Goal: Task Accomplishment & Management: Use online tool/utility

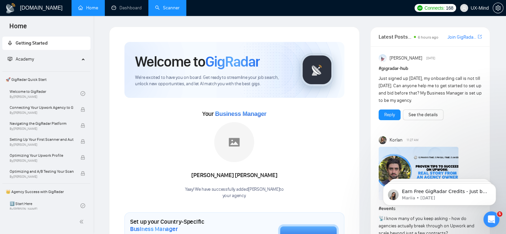
click at [167, 5] on link "Scanner" at bounding box center [167, 8] width 25 height 6
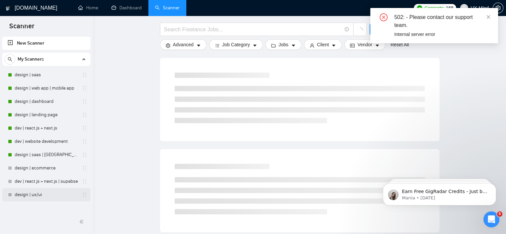
scroll to position [67, 0]
click at [40, 151] on link "design | saas | [GEOGRAPHIC_DATA]" at bounding box center [46, 154] width 63 height 13
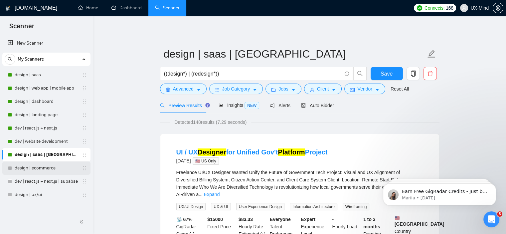
click at [51, 171] on link "design | ecommerce" at bounding box center [46, 167] width 63 height 13
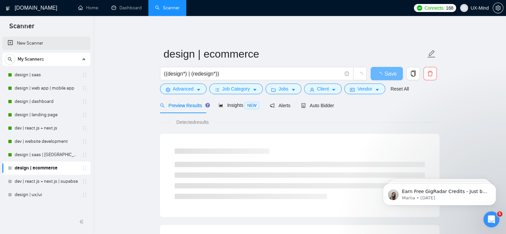
click at [21, 42] on link "New Scanner" at bounding box center [46, 43] width 77 height 13
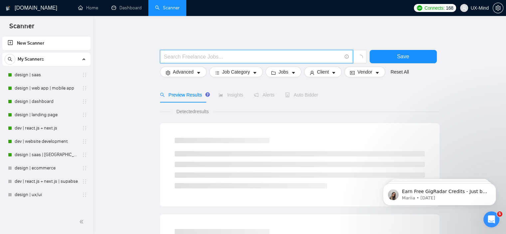
click at [197, 55] on input "text" at bounding box center [253, 57] width 178 height 8
click at [41, 150] on link "design | saas | [GEOGRAPHIC_DATA]" at bounding box center [46, 154] width 63 height 13
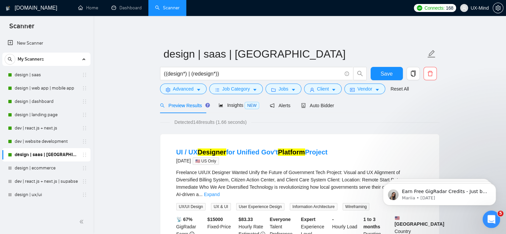
click at [490, 214] on icon "Open Intercom Messenger" at bounding box center [490, 218] width 11 height 11
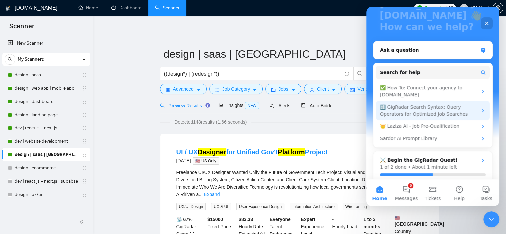
scroll to position [71, 0]
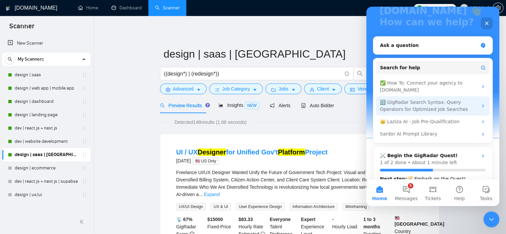
click at [478, 97] on div "🔠 GigRadar Search Syntax: Query Operators for Optimized Job Searches" at bounding box center [433, 105] width 114 height 19
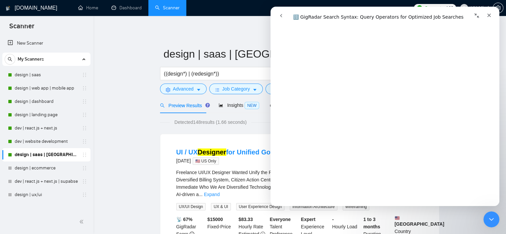
scroll to position [166, 0]
click at [26, 42] on link "New Scanner" at bounding box center [46, 43] width 77 height 13
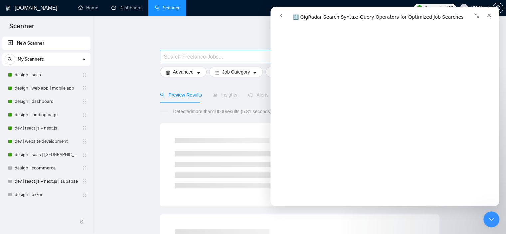
click at [191, 58] on input "text" at bounding box center [253, 57] width 178 height 8
paste input "(desig*)"
click at [178, 60] on input "(desig*)" at bounding box center [253, 57] width 178 height 8
click at [165, 57] on input "(design*)" at bounding box center [253, 57] width 178 height 8
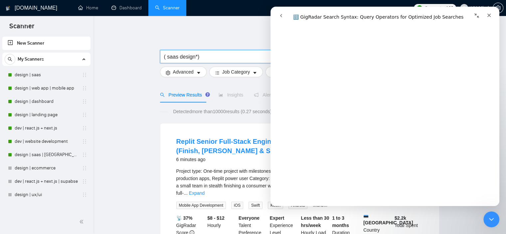
click at [476, 17] on icon "Collapse window" at bounding box center [476, 15] width 5 height 5
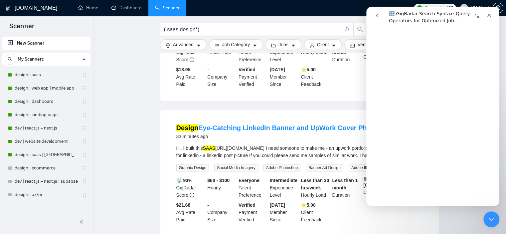
scroll to position [333, 0]
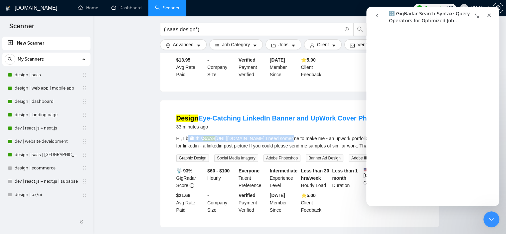
drag, startPoint x: 187, startPoint y: 129, endPoint x: 273, endPoint y: 129, distance: 85.8
click at [273, 135] on div "Hi, I built this SAAS [URL][DOMAIN_NAME] I need someone to make me - an upwork …" at bounding box center [299, 142] width 247 height 15
drag, startPoint x: 281, startPoint y: 130, endPoint x: 291, endPoint y: 129, distance: 10.7
click at [291, 135] on div "Hi, I built this SAAS [URL][DOMAIN_NAME] I need someone to make me - an upwork …" at bounding box center [299, 142] width 247 height 15
click at [177, 32] on input "( saas design*)" at bounding box center [253, 29] width 178 height 8
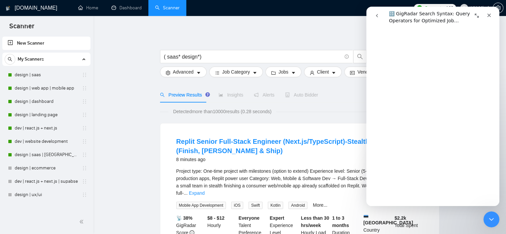
scroll to position [1060, 0]
click at [166, 60] on input "( saas* design*)" at bounding box center [253, 57] width 178 height 8
click at [177, 58] on input "( saas* design*)" at bounding box center [253, 57] width 178 height 8
click at [168, 57] on input "( saas" design*)" at bounding box center [253, 57] width 178 height 8
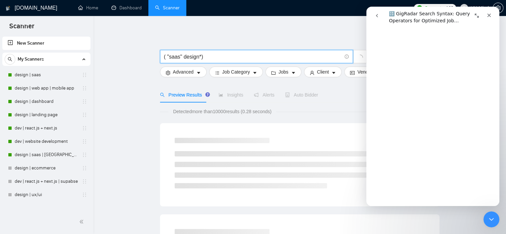
drag, startPoint x: 182, startPoint y: 59, endPoint x: 188, endPoint y: 63, distance: 7.2
click at [183, 60] on input "( "saas" design*)" at bounding box center [253, 57] width 178 height 8
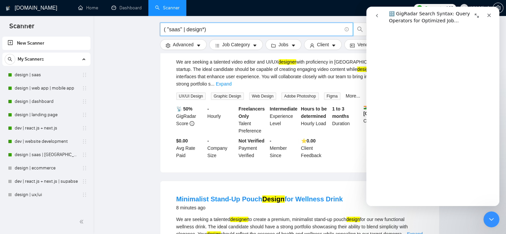
scroll to position [1027, 0]
click at [165, 31] on input "( "saas" | design*)" at bounding box center [253, 29] width 178 height 8
drag, startPoint x: 202, startPoint y: 31, endPoint x: 220, endPoint y: 31, distance: 18.3
click at [220, 31] on input "design ( "saas" | design*)" at bounding box center [253, 29] width 178 height 8
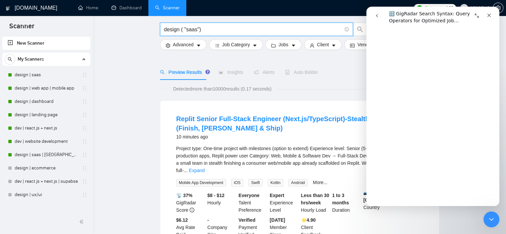
scroll to position [33, 0]
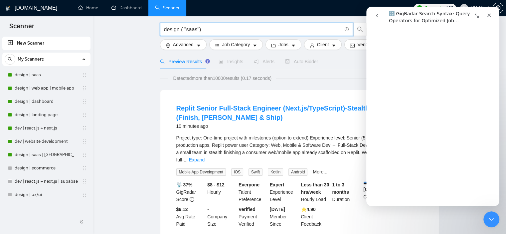
click at [185, 29] on input "design ( "saas")" at bounding box center [253, 29] width 178 height 8
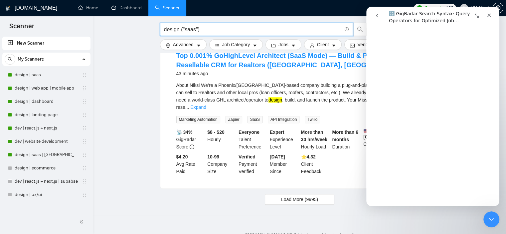
scroll to position [696, 0]
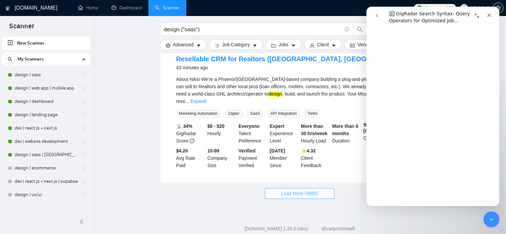
click at [307, 190] on span "Load More (9995)" at bounding box center [299, 193] width 37 height 7
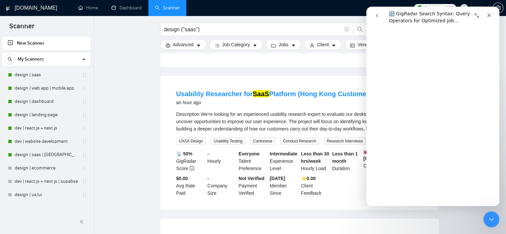
scroll to position [1259, 0]
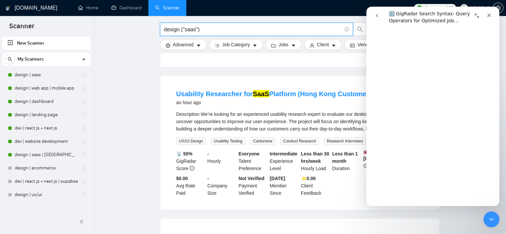
click at [195, 32] on input "design ("saas")" at bounding box center [253, 29] width 178 height 8
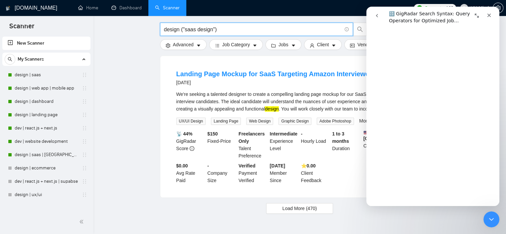
scroll to position [685, 0]
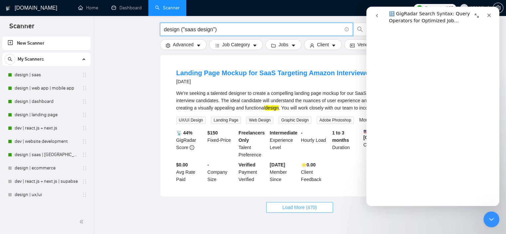
type input "design ("saas design")"
click at [316, 204] on span "Load More (470)" at bounding box center [299, 207] width 35 height 7
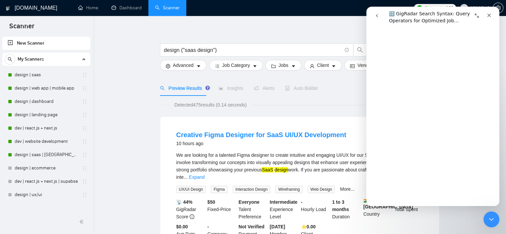
scroll to position [0, 0]
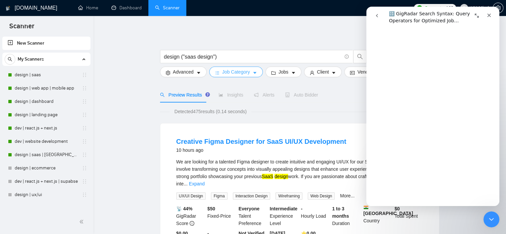
click at [250, 72] on button "Job Category" at bounding box center [236, 72] width 54 height 11
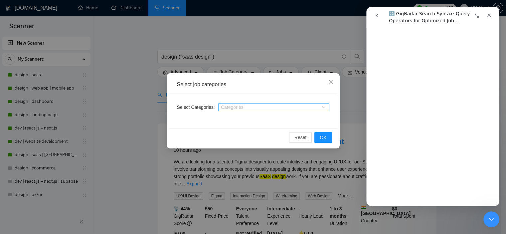
click at [254, 111] on div "Categories" at bounding box center [273, 107] width 111 height 8
click at [258, 106] on div at bounding box center [270, 106] width 101 height 5
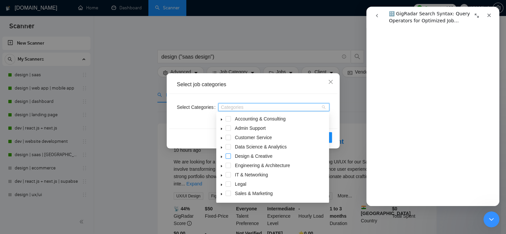
click at [226, 157] on span at bounding box center [227, 155] width 5 height 5
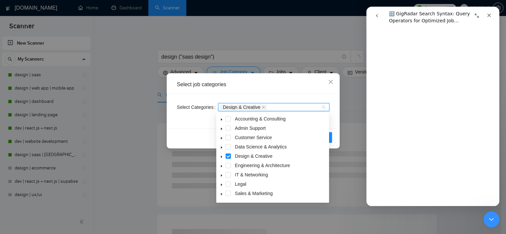
click at [199, 131] on div "Reset OK" at bounding box center [253, 137] width 168 height 18
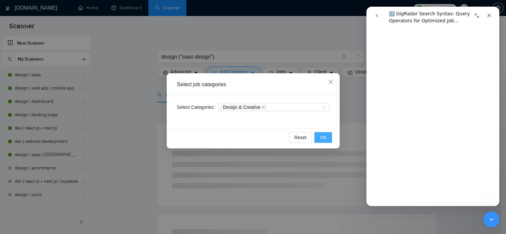
click at [323, 135] on span "OK" at bounding box center [323, 137] width 7 height 7
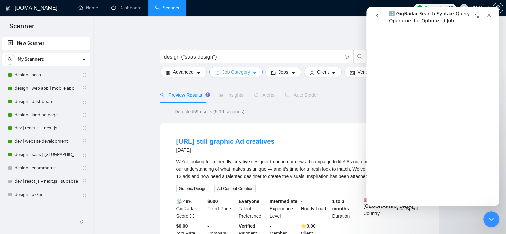
click at [246, 71] on span "Job Category" at bounding box center [236, 71] width 28 height 7
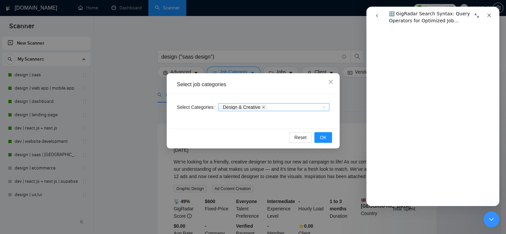
click at [262, 107] on icon "close" at bounding box center [263, 107] width 3 height 3
click at [320, 135] on button "OK" at bounding box center [322, 137] width 17 height 11
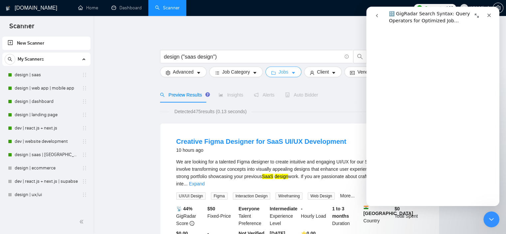
click at [292, 72] on icon "caret-down" at bounding box center [293, 73] width 3 height 2
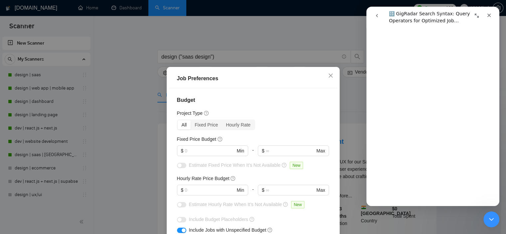
scroll to position [33, 0]
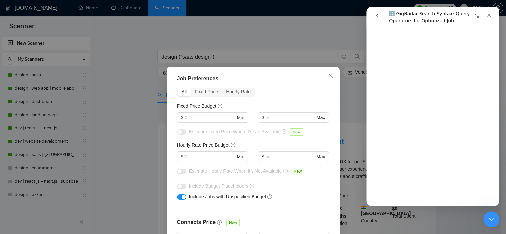
click at [201, 92] on div "Fixed Price" at bounding box center [206, 91] width 31 height 9
click at [191, 87] on input "Fixed Price" at bounding box center [191, 87] width 0 height 0
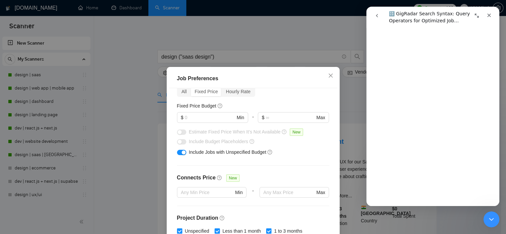
scroll to position [0, 0]
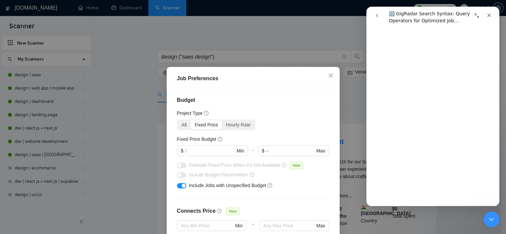
click at [182, 127] on div "All" at bounding box center [184, 124] width 13 height 9
click at [178, 120] on input "All" at bounding box center [178, 120] width 0 height 0
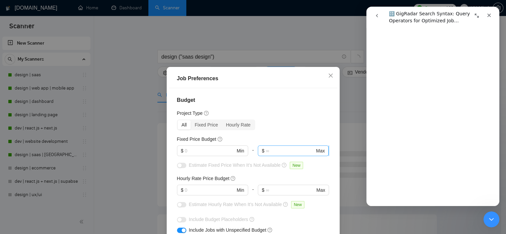
scroll to position [33, 0]
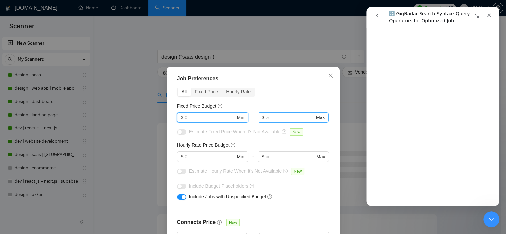
drag, startPoint x: 224, startPoint y: 117, endPoint x: 262, endPoint y: 117, distance: 37.9
click at [262, 117] on div "$ Min - $ Max" at bounding box center [253, 120] width 152 height 16
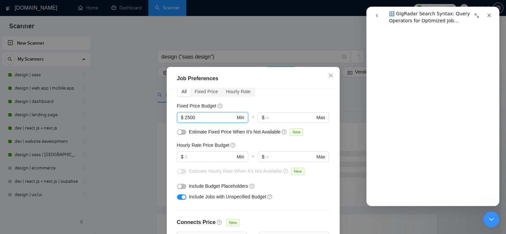
type input "2500"
click at [218, 137] on div "Estimate Fixed Price When It’s Not Available New" at bounding box center [253, 133] width 152 height 11
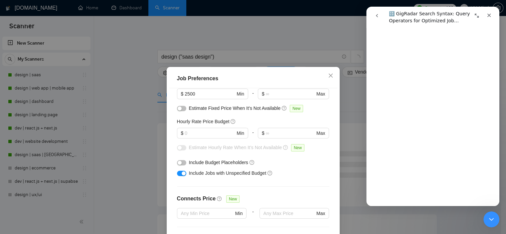
scroll to position [67, 0]
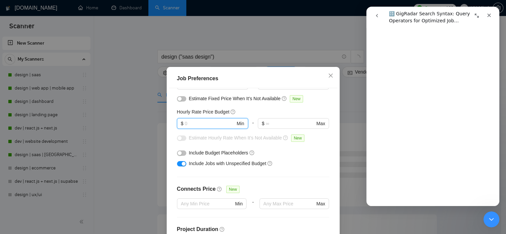
drag, startPoint x: 190, startPoint y: 122, endPoint x: 160, endPoint y: 124, distance: 30.0
click at [160, 124] on div "Job Preferences Budget Project Type All Fixed Price Hourly Rate Fixed Price Bud…" at bounding box center [253, 117] width 506 height 234
type input "30"
click at [170, 111] on div "Budget Project Type All Fixed Price Hourly Rate Fixed Price Budget $ 2500 Min -…" at bounding box center [253, 170] width 168 height 164
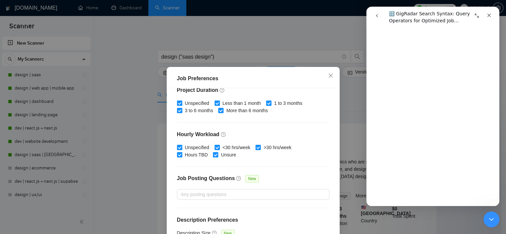
scroll to position [211, 0]
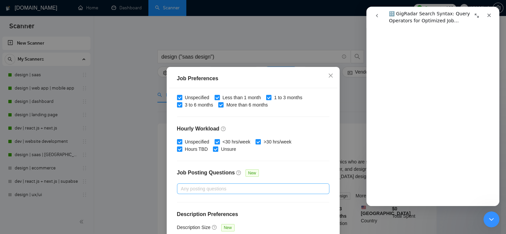
click at [200, 187] on div at bounding box center [250, 189] width 142 height 8
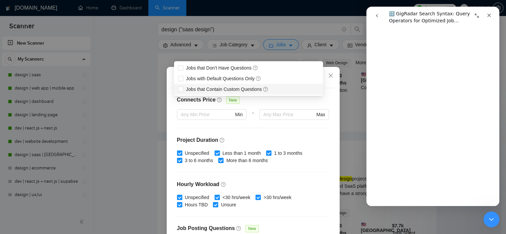
scroll to position [145, 0]
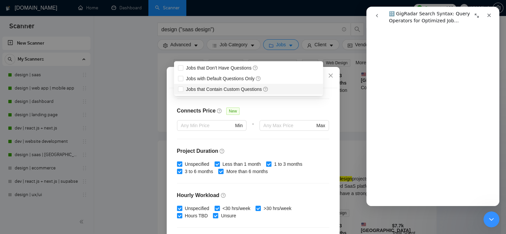
click at [170, 129] on div "Budget Project Type All Fixed Price Hourly Rate Fixed Price Budget $ 2500 Min -…" at bounding box center [253, 170] width 168 height 164
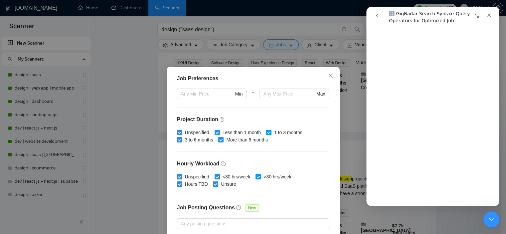
scroll to position [211, 0]
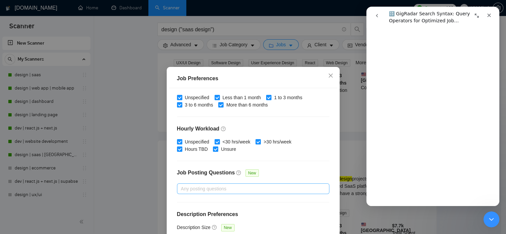
click at [205, 188] on div at bounding box center [250, 189] width 142 height 8
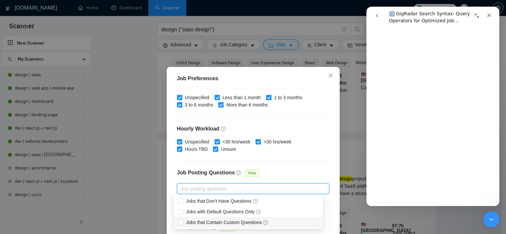
scroll to position [33, 0]
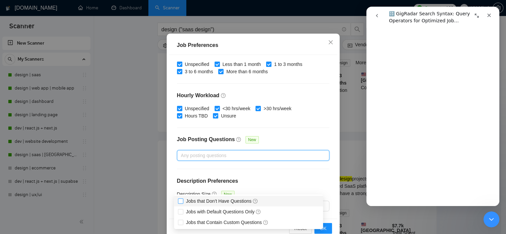
click at [180, 201] on input "Jobs that Don’t Have Questions" at bounding box center [180, 200] width 5 height 5
checkbox input "true"
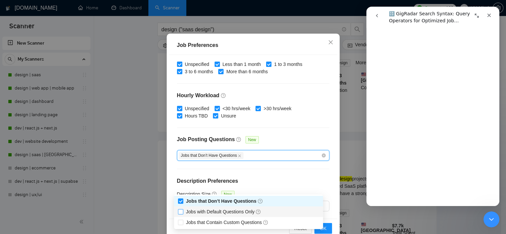
click at [181, 213] on input "Jobs with Default Questions Only" at bounding box center [180, 211] width 5 height 5
checkbox input "true"
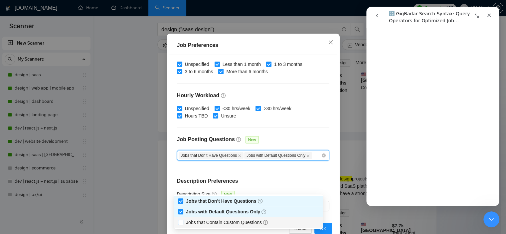
click at [181, 223] on input "Jobs that Contain Custom Questions" at bounding box center [180, 221] width 5 height 5
checkbox input "true"
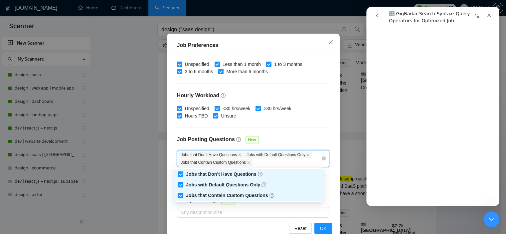
click at [171, 142] on div "Budget Project Type All Fixed Price Hourly Rate Fixed Price Budget $ 2500 Min -…" at bounding box center [253, 137] width 168 height 164
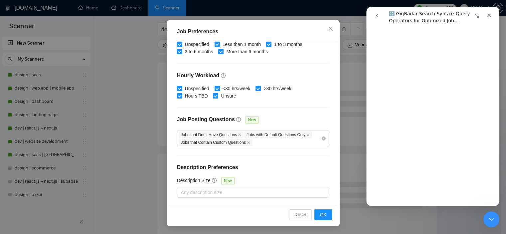
scroll to position [166, 0]
click at [218, 191] on div at bounding box center [250, 192] width 142 height 8
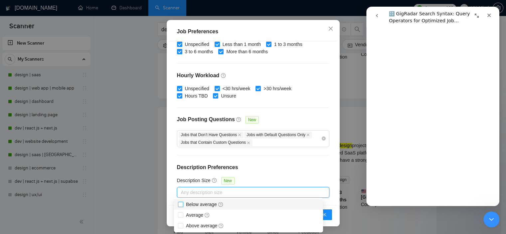
click at [179, 204] on input "Below average" at bounding box center [180, 204] width 5 height 5
checkbox input "true"
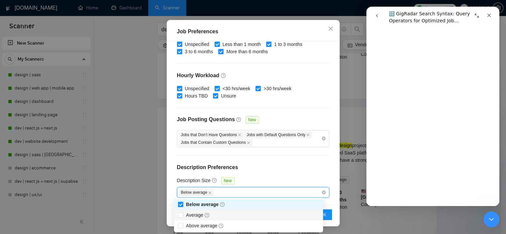
click at [176, 215] on div "Average" at bounding box center [248, 215] width 149 height 11
checkbox input "true"
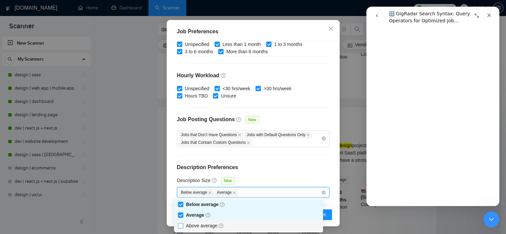
click at [181, 224] on input "Above average" at bounding box center [180, 225] width 5 height 5
checkbox input "true"
click at [268, 155] on div "Budget Project Type All Fixed Price Hourly Rate Fixed Price Budget $ 2500 Min -…" at bounding box center [253, 123] width 168 height 164
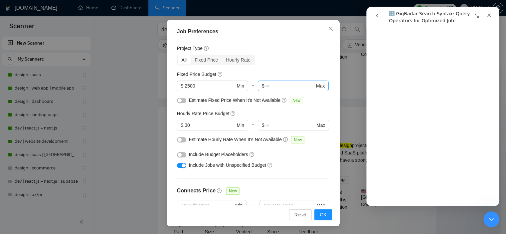
scroll to position [0, 0]
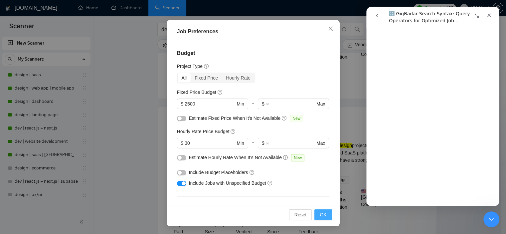
click at [320, 211] on span "OK" at bounding box center [323, 214] width 7 height 7
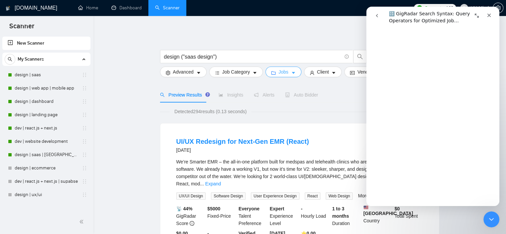
click at [293, 69] on button "Jobs" at bounding box center [283, 72] width 36 height 11
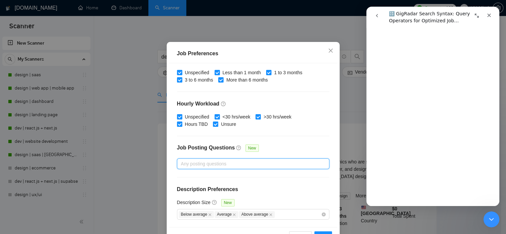
scroll to position [47, 0]
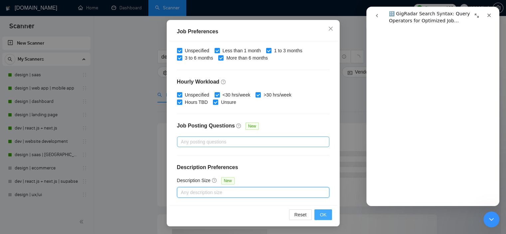
click at [320, 213] on span "OK" at bounding box center [323, 214] width 7 height 7
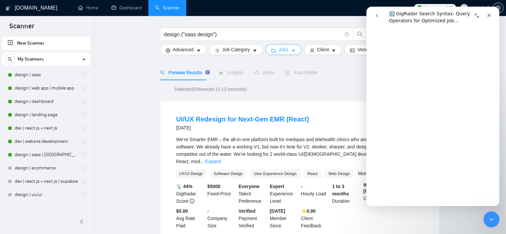
scroll to position [0, 0]
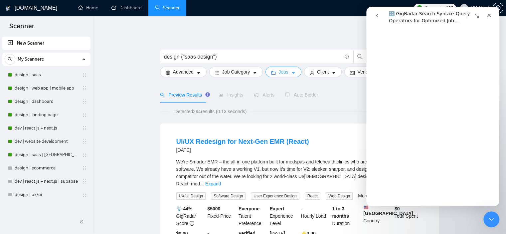
click at [286, 75] on button "Jobs" at bounding box center [283, 72] width 36 height 11
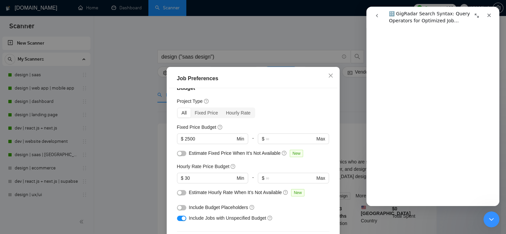
scroll to position [12, 0]
drag, startPoint x: 187, startPoint y: 177, endPoint x: 182, endPoint y: 178, distance: 4.4
click at [185, 178] on input "30" at bounding box center [210, 178] width 50 height 7
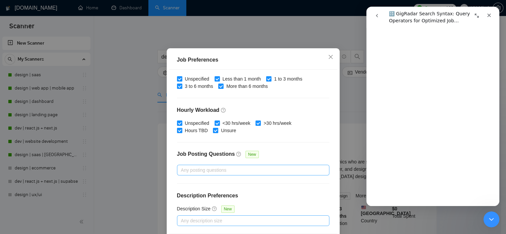
scroll to position [47, 0]
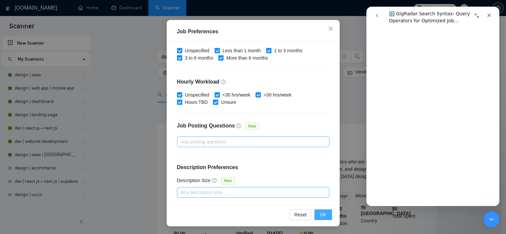
type input "25"
click at [315, 214] on button "OK" at bounding box center [322, 214] width 17 height 11
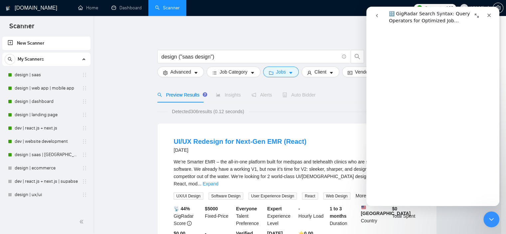
scroll to position [20, 0]
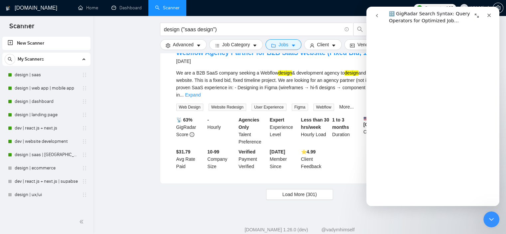
scroll to position [682, 0]
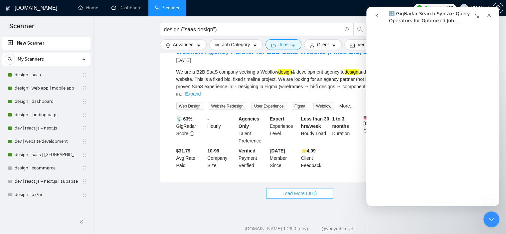
click at [311, 190] on span "Load More (301)" at bounding box center [299, 193] width 35 height 7
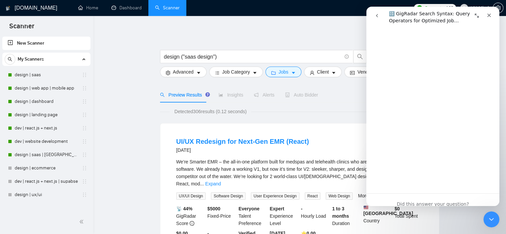
scroll to position [2349, 0]
click at [490, 218] on icon "Close Intercom Messenger" at bounding box center [490, 218] width 8 height 8
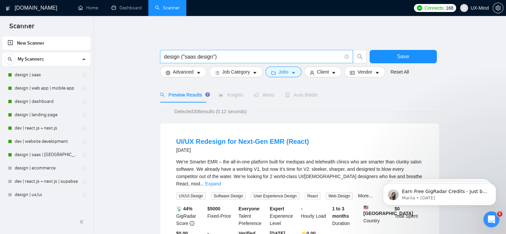
scroll to position [0, 0]
click at [329, 71] on button "Client" at bounding box center [323, 72] width 38 height 11
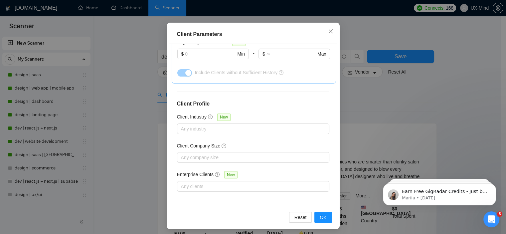
scroll to position [47, 0]
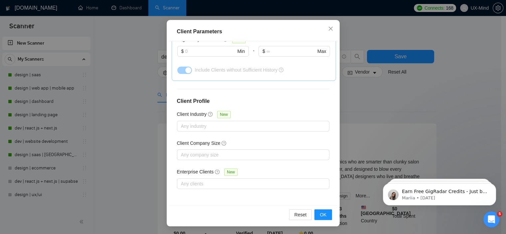
click at [389, 104] on div "Client Parameters Client Location Include Client Countries Select Exclude Clien…" at bounding box center [253, 117] width 506 height 234
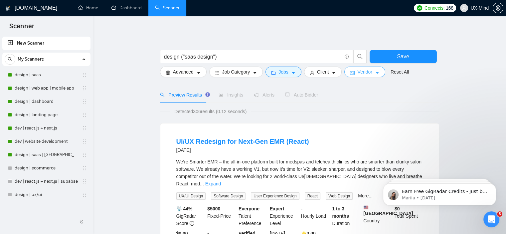
click at [375, 72] on icon "caret-down" at bounding box center [377, 73] width 5 height 5
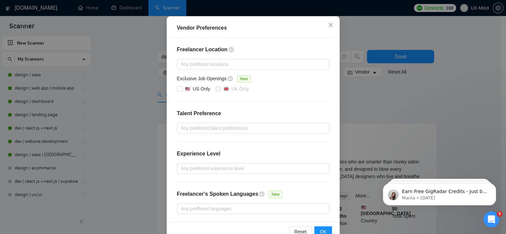
scroll to position [73, 0]
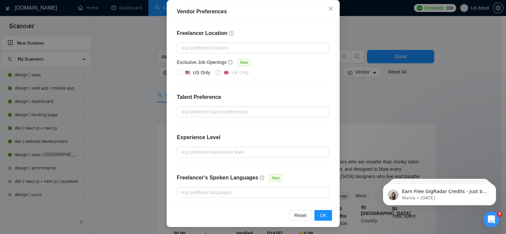
click at [371, 100] on div "Vendor Preferences Freelancer Location Any preffered locations Exclusive Job Op…" at bounding box center [253, 117] width 506 height 234
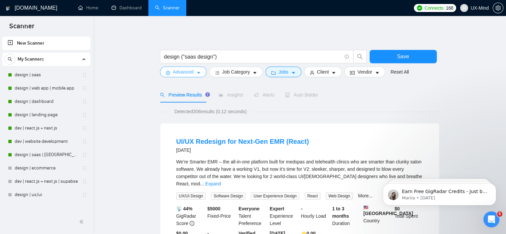
click at [198, 70] on span "caret-down" at bounding box center [198, 72] width 5 height 5
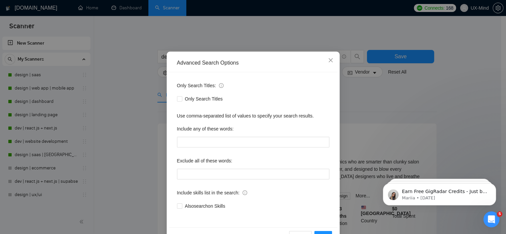
scroll to position [33, 0]
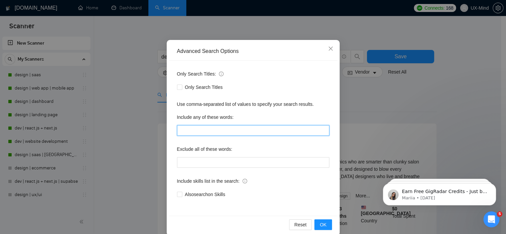
click at [183, 129] on input "text" at bounding box center [253, 130] width 152 height 11
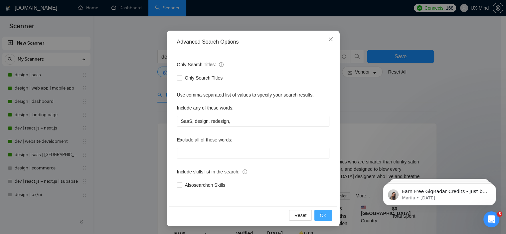
click at [323, 214] on span "OK" at bounding box center [323, 215] width 7 height 7
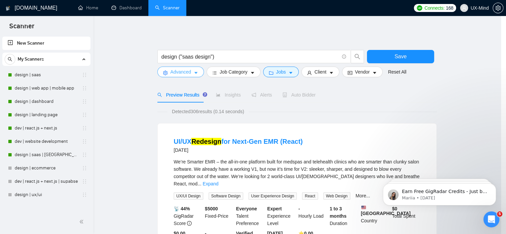
scroll to position [0, 0]
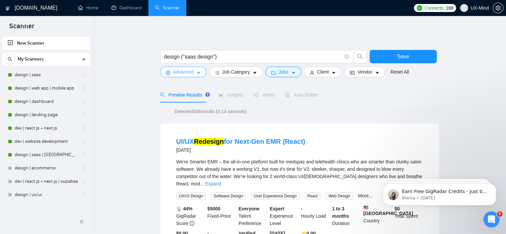
click at [186, 71] on span "Advanced" at bounding box center [183, 71] width 21 height 7
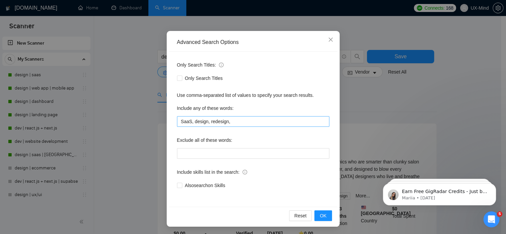
scroll to position [43, 0]
click at [238, 119] on input "SaaS, design, redesign," at bounding box center [253, 121] width 152 height 11
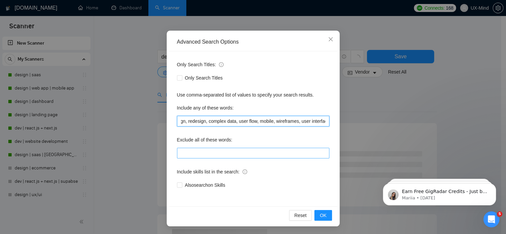
type input "SaaS, design, redesign, complex data, user flow, mobile, wireframes, user inter…"
click at [220, 153] on input "text" at bounding box center [253, 153] width 152 height 11
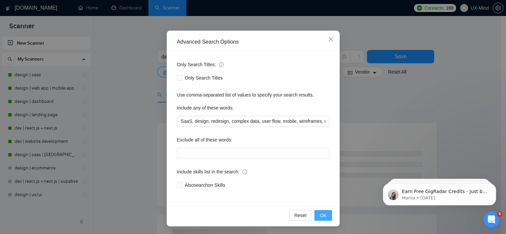
click at [324, 212] on span "OK" at bounding box center [323, 215] width 7 height 7
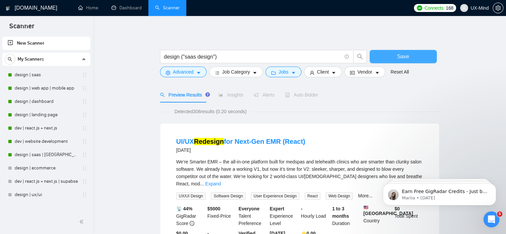
click at [405, 56] on span "Save" at bounding box center [403, 56] width 12 height 8
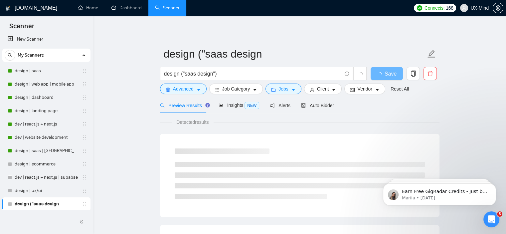
scroll to position [5, 0]
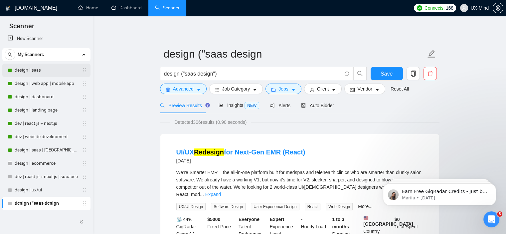
click at [45, 70] on link "design | saas" at bounding box center [46, 70] width 63 height 13
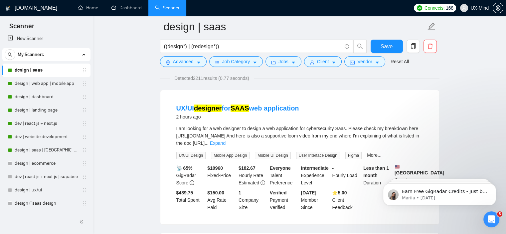
scroll to position [33, 0]
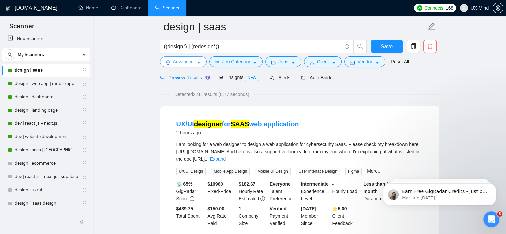
click at [195, 61] on button "Advanced" at bounding box center [183, 61] width 47 height 11
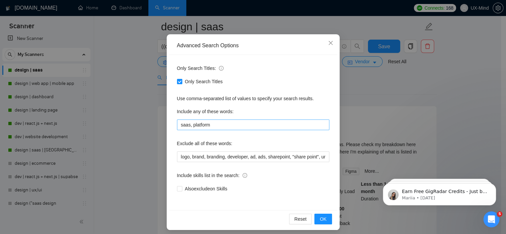
scroll to position [43, 0]
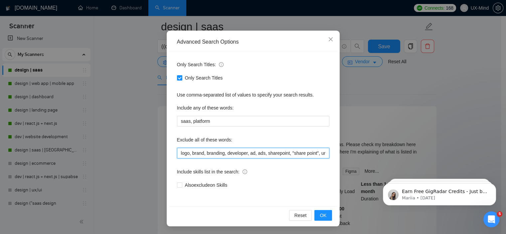
click at [276, 155] on input "logo, brand, branding, developer, ad, ads, sharepoint, "share point", umbraco, …" at bounding box center [253, 153] width 152 height 11
click at [328, 38] on icon "close" at bounding box center [330, 39] width 5 height 5
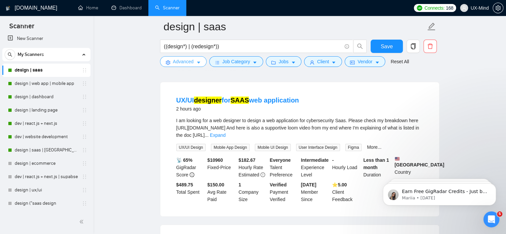
scroll to position [67, 0]
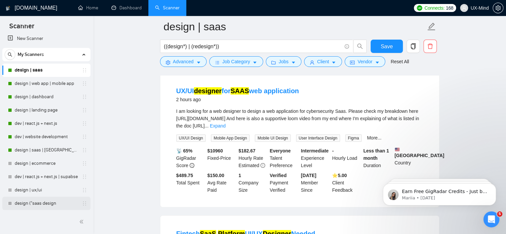
click at [43, 201] on link "design ("saas design" at bounding box center [46, 203] width 63 height 13
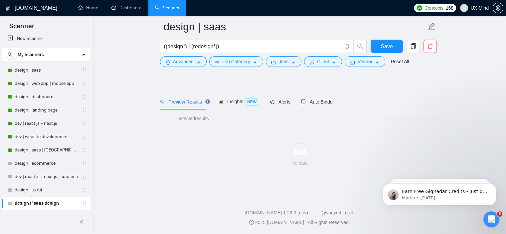
scroll to position [9, 0]
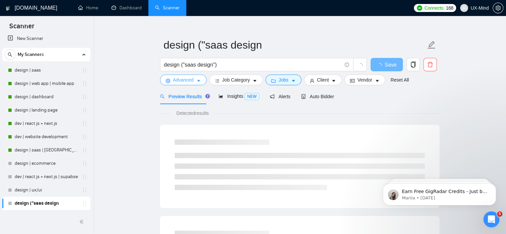
click at [197, 79] on icon "caret-down" at bounding box center [198, 80] width 5 height 5
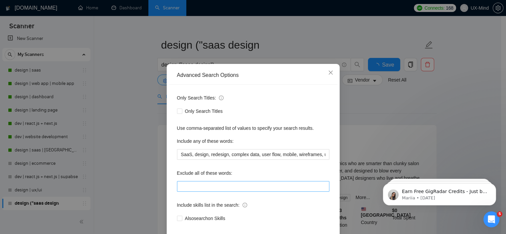
scroll to position [43, 0]
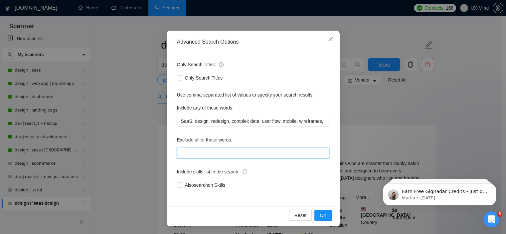
click at [199, 150] on input "text" at bounding box center [253, 153] width 152 height 11
paste input "logo, brand, branding, developer, ad, ads, sharepoint, "share point", umbraco, …"
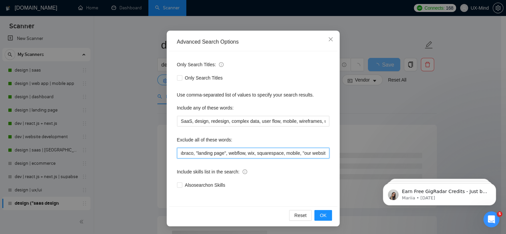
scroll to position [0, 0]
drag, startPoint x: 243, startPoint y: 152, endPoint x: 168, endPoint y: 150, distance: 75.2
click at [169, 150] on div "Only Search Titles: Only Search Titles Use comma-separated list of values to sp…" at bounding box center [253, 128] width 168 height 155
type input "logo, brand, branding, developer, ad, ads, sharepoint, "share point", umbraco, …"
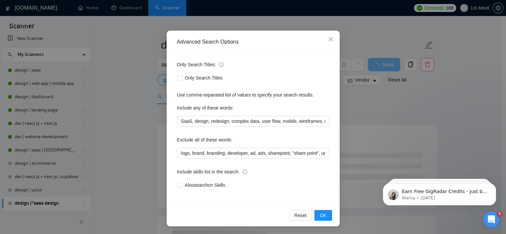
click at [266, 164] on div "Only Search Titles: Only Search Titles Use comma-separated list of values to sp…" at bounding box center [253, 128] width 168 height 155
click at [325, 215] on button "OK" at bounding box center [322, 215] width 17 height 11
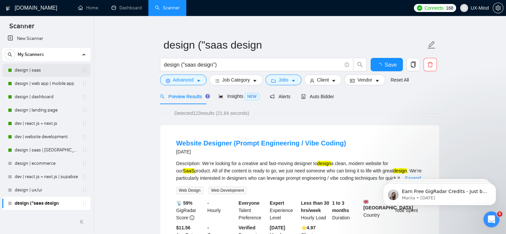
click at [31, 70] on link "design | saas" at bounding box center [46, 70] width 63 height 13
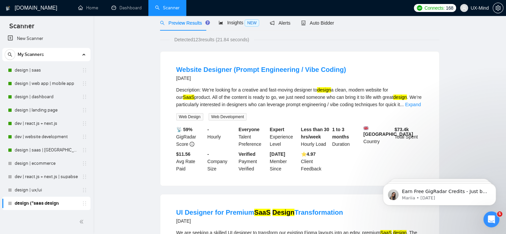
scroll to position [0, 0]
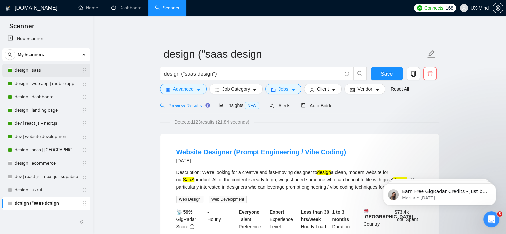
click at [36, 71] on link "design | saas" at bounding box center [46, 70] width 63 height 13
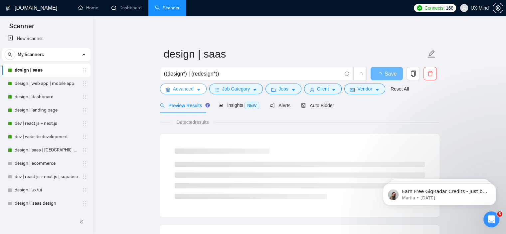
click at [195, 91] on button "Advanced" at bounding box center [183, 88] width 47 height 11
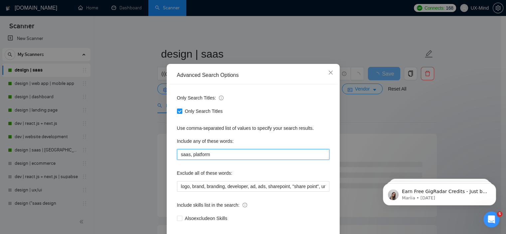
drag, startPoint x: 210, startPoint y: 162, endPoint x: 165, endPoint y: 159, distance: 45.3
click at [167, 159] on div "Advanced Search Options Only Search Titles: Only Search Titles Use comma-separa…" at bounding box center [253, 162] width 173 height 196
click at [328, 75] on icon "close" at bounding box center [330, 72] width 5 height 5
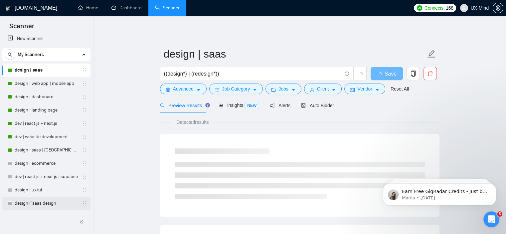
click at [54, 204] on link "design ("saas design" at bounding box center [46, 203] width 63 height 13
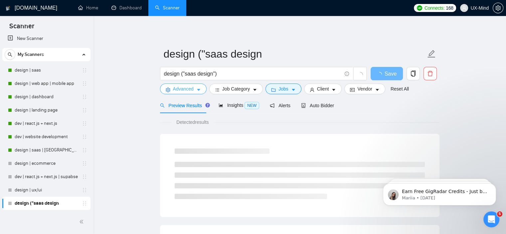
click at [201, 90] on button "Advanced" at bounding box center [183, 88] width 47 height 11
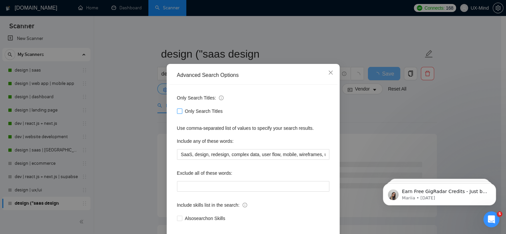
click at [177, 114] on span at bounding box center [179, 110] width 5 height 5
click at [177, 113] on input "Only Search Titles" at bounding box center [179, 110] width 5 height 5
checkbox input "true"
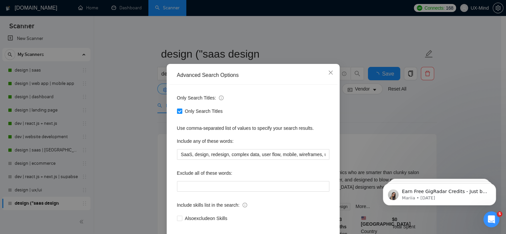
scroll to position [43, 0]
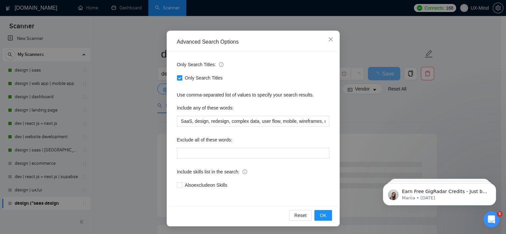
click at [221, 97] on div "Use comma-separated list of values to specify your search results." at bounding box center [253, 94] width 152 height 7
click at [224, 93] on div "Use comma-separated list of values to specify your search results." at bounding box center [253, 94] width 152 height 7
click at [203, 153] on input "text" at bounding box center [253, 153] width 152 height 11
type input "logo, brand, branding, developer, ad, ads, sharepoint, "share point", umbraco, …"
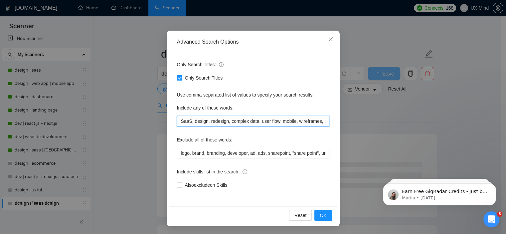
click at [202, 121] on input "SaaS, design, redesign, complex data, user flow, mobile, wireframes, user inter…" at bounding box center [253, 121] width 152 height 11
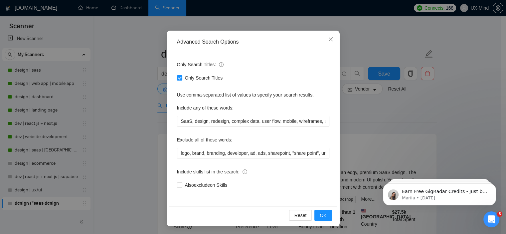
click at [253, 129] on div "Only Search Titles: Only Search Titles Use comma-separated list of values to sp…" at bounding box center [253, 128] width 168 height 155
click at [183, 122] on input "SaaS, design, redesign, complex data, user flow, mobile, wireframes, user inter…" at bounding box center [253, 121] width 152 height 11
drag, startPoint x: 227, startPoint y: 123, endPoint x: 241, endPoint y: 122, distance: 13.3
click at [241, 122] on input "SaaS, design, redesign, complex data, user flow, mobile, wireframes, user inter…" at bounding box center [253, 121] width 152 height 11
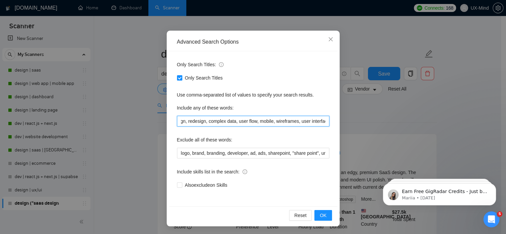
drag, startPoint x: 257, startPoint y: 122, endPoint x: 338, endPoint y: 122, distance: 81.5
click at [338, 122] on div "Advanced Search Options Only Search Titles: Only Search Titles Use comma-separa…" at bounding box center [253, 117] width 506 height 234
click at [279, 126] on div "Only Search Titles: Only Search Titles Use comma-separated list of values to sp…" at bounding box center [253, 128] width 168 height 155
drag, startPoint x: 261, startPoint y: 120, endPoint x: 175, endPoint y: 120, distance: 85.5
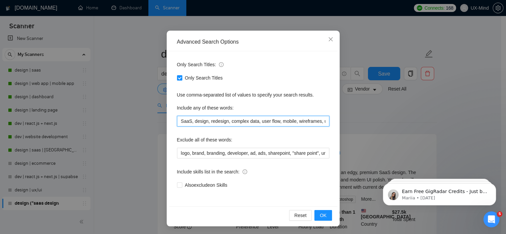
click at [177, 120] on input "SaaS, design, redesign, complex data, user flow, mobile, wireframes, user inter…" at bounding box center [253, 121] width 152 height 11
click at [179, 123] on input "SaaS, design, redesign, complex data, user flow, mobile, wireframes, user inter…" at bounding box center [253, 121] width 152 height 11
paste input "saas, platform"
type input "saas, platform, design, redesign, complex data, user flow, mobile, wireframes, …"
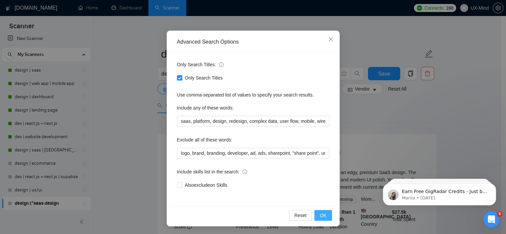
click at [325, 216] on button "OK" at bounding box center [322, 215] width 17 height 11
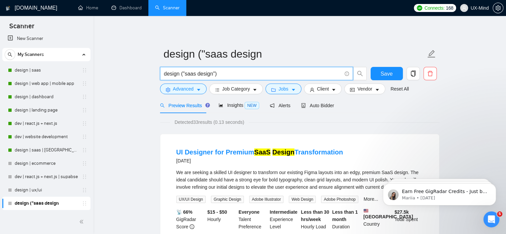
drag, startPoint x: 221, startPoint y: 72, endPoint x: 181, endPoint y: 73, distance: 39.9
click at [181, 73] on input "design ("saas design")" at bounding box center [253, 74] width 178 height 8
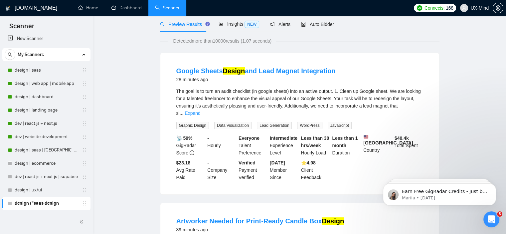
scroll to position [0, 0]
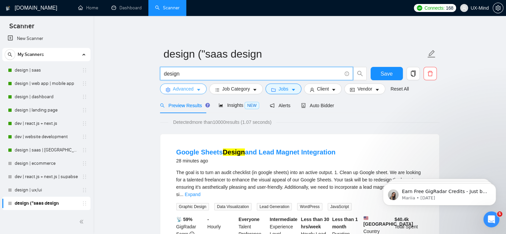
type input "design"
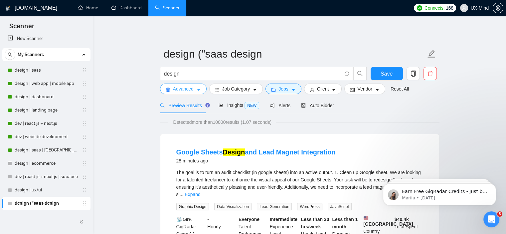
click at [193, 91] on span "Advanced" at bounding box center [183, 88] width 21 height 7
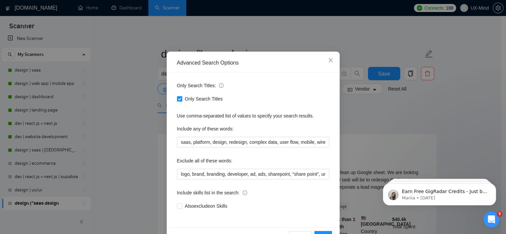
scroll to position [33, 0]
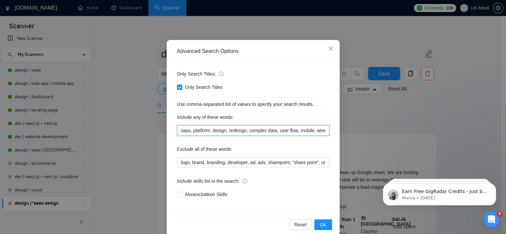
click at [186, 130] on input "saas, platform, design, redesign, complex data, user flow, mobile, wireframes, …" at bounding box center [253, 130] width 152 height 11
click at [190, 101] on div "Use comma-separated list of values to specify your search results." at bounding box center [253, 103] width 152 height 7
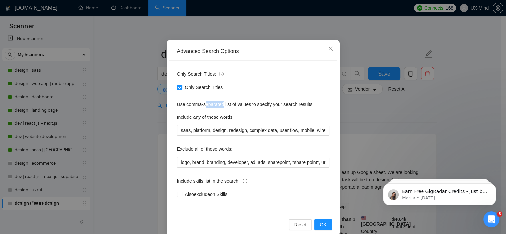
drag, startPoint x: 208, startPoint y: 102, endPoint x: 230, endPoint y: 102, distance: 22.9
click at [220, 102] on div "Use comma-separated list of values to specify your search results." at bounding box center [253, 103] width 152 height 7
click at [251, 102] on div "Use comma-separated list of values to specify your search results." at bounding box center [253, 103] width 152 height 7
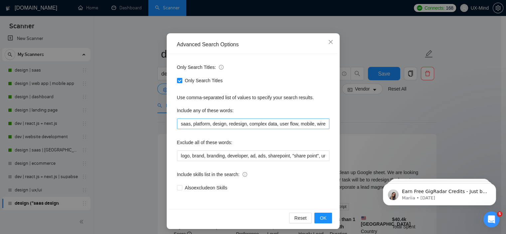
scroll to position [43, 0]
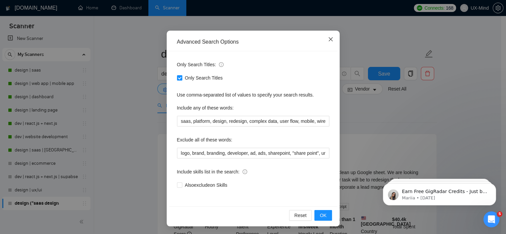
click at [329, 37] on icon "close" at bounding box center [330, 39] width 5 height 5
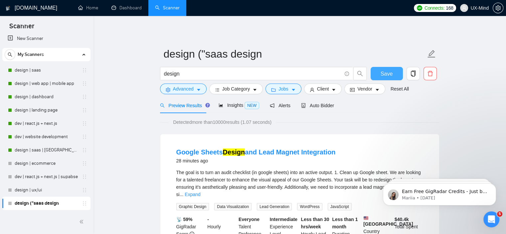
click at [391, 75] on span "Save" at bounding box center [386, 74] width 12 height 8
click at [383, 71] on span "Save" at bounding box center [386, 74] width 12 height 8
click at [40, 69] on link "design | saas" at bounding box center [46, 70] width 63 height 13
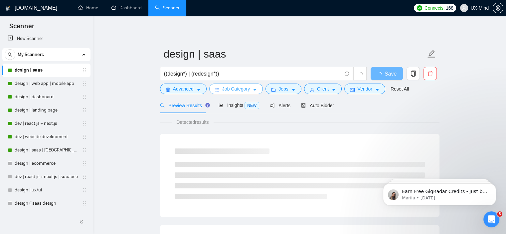
click at [254, 86] on button "Job Category" at bounding box center [236, 88] width 54 height 11
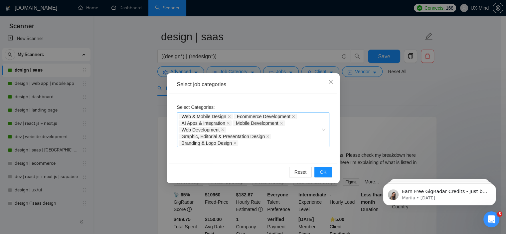
scroll to position [33, 0]
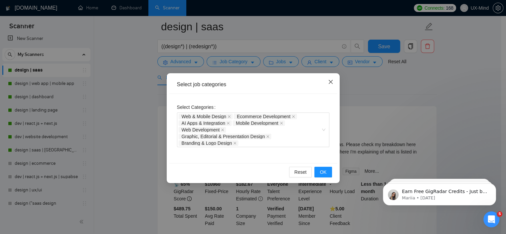
click at [331, 80] on icon "close" at bounding box center [330, 81] width 5 height 5
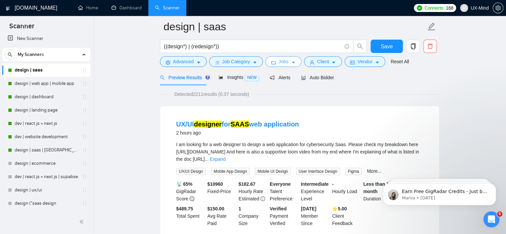
click at [283, 63] on span "Jobs" at bounding box center [283, 61] width 10 height 7
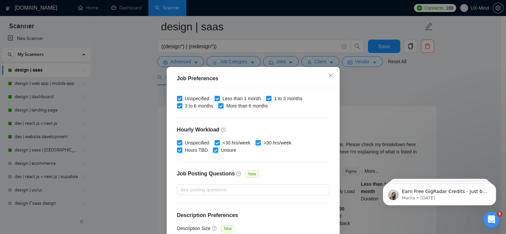
scroll to position [211, 0]
click at [329, 76] on icon "close" at bounding box center [330, 75] width 5 height 5
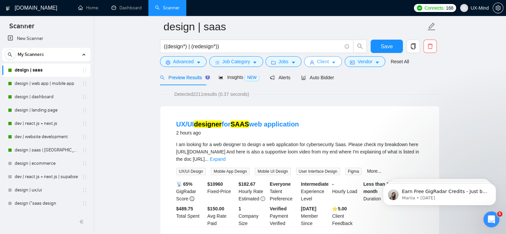
click at [317, 62] on span "Client" at bounding box center [323, 61] width 12 height 7
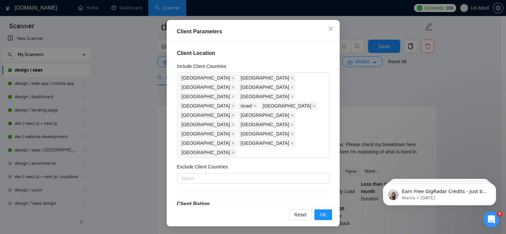
scroll to position [14, 0]
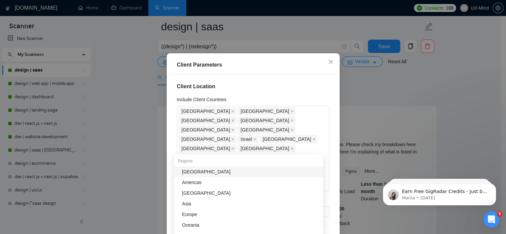
drag, startPoint x: 289, startPoint y: 149, endPoint x: 181, endPoint y: 89, distance: 123.3
click at [181, 89] on div "Client Location Include Client Countries [GEOGRAPHIC_DATA] [GEOGRAPHIC_DATA] [G…" at bounding box center [253, 156] width 168 height 164
click at [258, 89] on h4 "Client Location" at bounding box center [253, 86] width 152 height 8
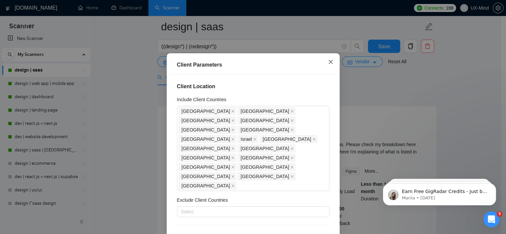
click at [328, 61] on icon "close" at bounding box center [330, 61] width 5 height 5
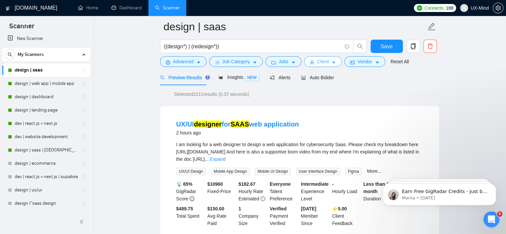
click at [326, 61] on span "Client" at bounding box center [323, 61] width 12 height 7
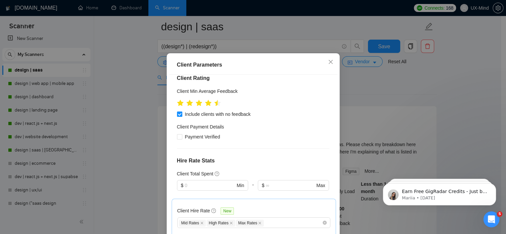
scroll to position [166, 0]
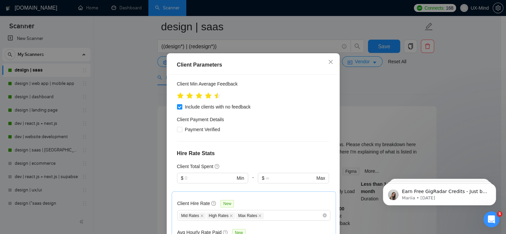
click at [360, 86] on div "Client Parameters Client Location Include Client Countries [GEOGRAPHIC_DATA] [G…" at bounding box center [253, 117] width 506 height 234
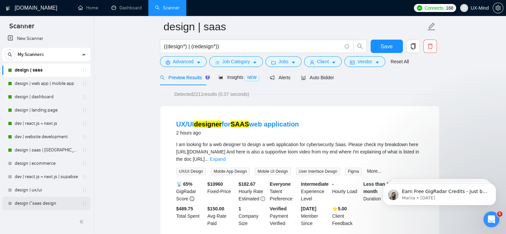
click at [41, 204] on link "design ("saas design" at bounding box center [46, 203] width 63 height 13
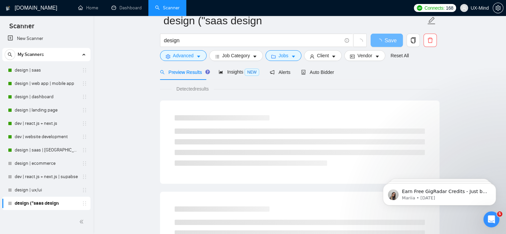
scroll to position [9, 0]
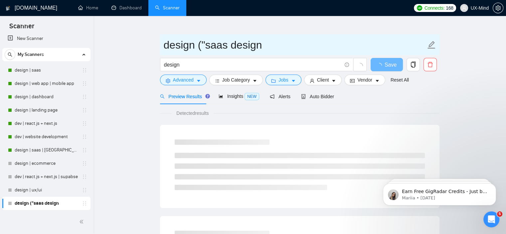
click at [432, 43] on icon "edit" at bounding box center [431, 45] width 9 height 9
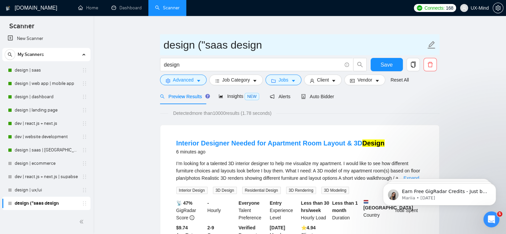
drag, startPoint x: 270, startPoint y: 47, endPoint x: 165, endPoint y: 46, distance: 105.4
click at [165, 46] on input "design ("saas design" at bounding box center [295, 45] width 262 height 17
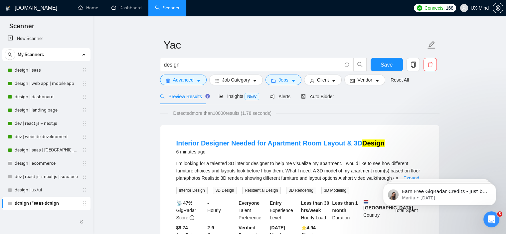
drag, startPoint x: 396, startPoint y: 63, endPoint x: 408, endPoint y: 69, distance: 12.8
click at [396, 63] on button "Save" at bounding box center [386, 64] width 32 height 13
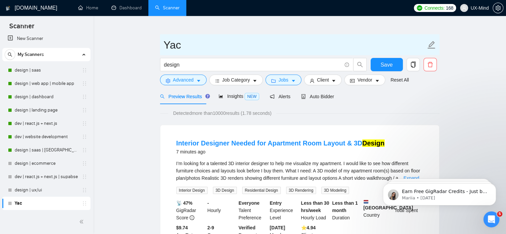
click at [433, 44] on icon "edit" at bounding box center [431, 45] width 8 height 8
drag, startPoint x: 179, startPoint y: 48, endPoint x: 169, endPoint y: 47, distance: 10.0
click at [169, 47] on input "Yac - SaaS" at bounding box center [295, 45] width 262 height 17
drag, startPoint x: 181, startPoint y: 45, endPoint x: 164, endPoint y: 45, distance: 17.0
click at [164, 45] on input "Y - SaaS" at bounding box center [295, 45] width 262 height 17
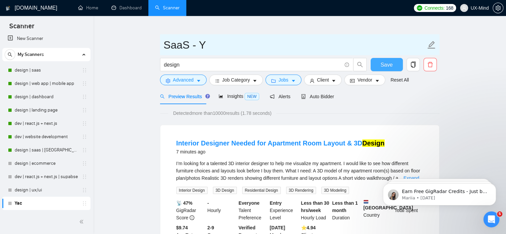
type input "SaaS - Y"
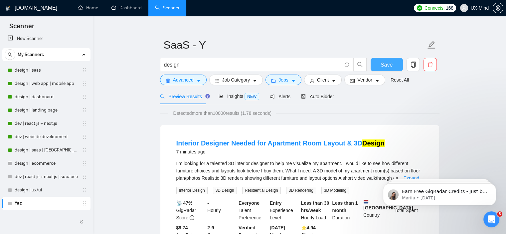
click at [385, 63] on span "Save" at bounding box center [386, 65] width 12 height 8
click at [41, 71] on link "design | saas" at bounding box center [46, 70] width 63 height 13
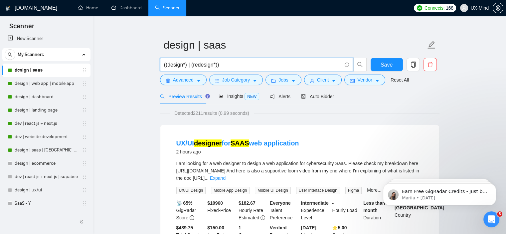
drag, startPoint x: 225, startPoint y: 62, endPoint x: 162, endPoint y: 60, distance: 62.9
click at [162, 60] on span "((design*) | (redesign*))" at bounding box center [256, 64] width 193 height 13
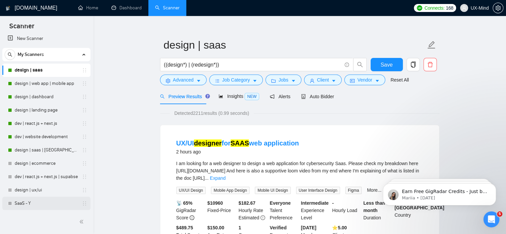
click at [38, 205] on link "SaaS - Y" at bounding box center [46, 203] width 63 height 13
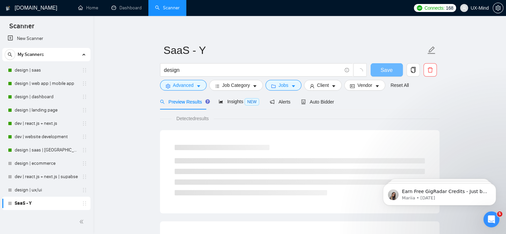
scroll to position [9, 0]
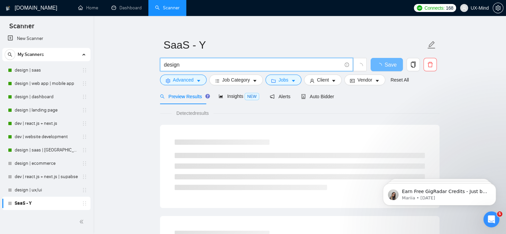
drag, startPoint x: 189, startPoint y: 63, endPoint x: 165, endPoint y: 63, distance: 24.3
click at [165, 63] on input "design" at bounding box center [253, 65] width 178 height 8
paste input "((design*) | (redesign*))"
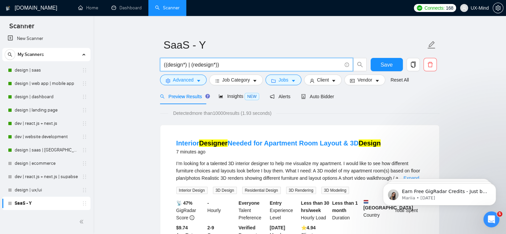
type input "((design*) | (redesign*))"
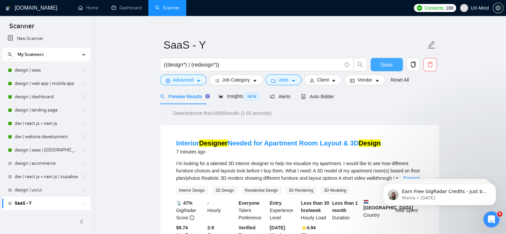
click at [378, 66] on button "Save" at bounding box center [386, 64] width 32 height 13
click at [195, 81] on button "Advanced" at bounding box center [183, 79] width 47 height 11
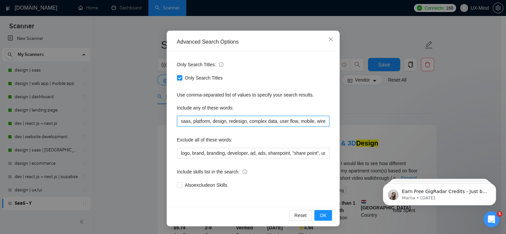
scroll to position [0, 42]
drag, startPoint x: 209, startPoint y: 123, endPoint x: 366, endPoint y: 123, distance: 157.6
click at [366, 123] on div "Advanced Search Options Only Search Titles: Only Search Titles Use comma-separa…" at bounding box center [253, 117] width 506 height 234
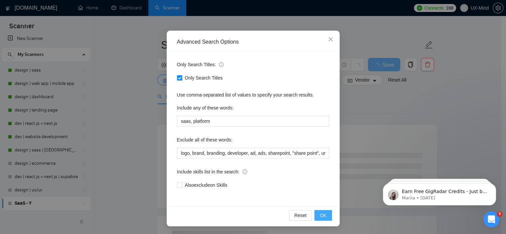
click at [322, 214] on span "OK" at bounding box center [323, 215] width 7 height 7
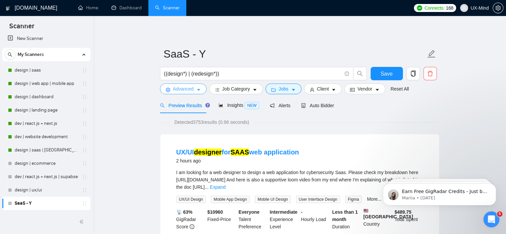
click at [195, 91] on button "Advanced" at bounding box center [183, 88] width 47 height 11
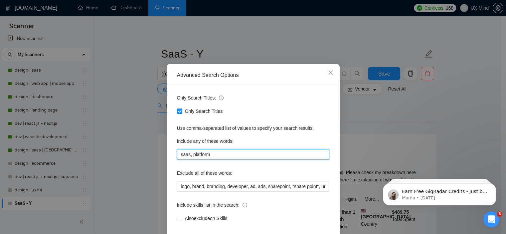
click at [218, 160] on input "saas, platform" at bounding box center [253, 154] width 152 height 11
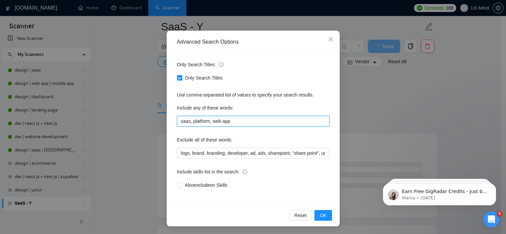
scroll to position [33, 0]
type input "saas, platform, web app"
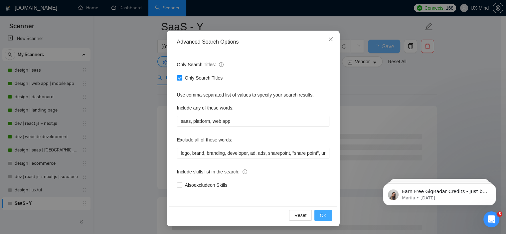
click at [322, 215] on span "OK" at bounding box center [323, 215] width 7 height 7
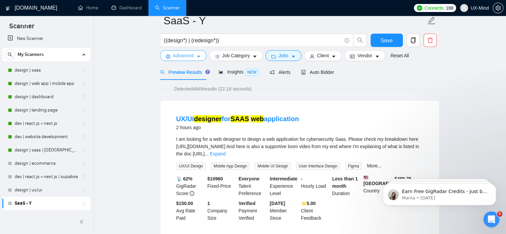
scroll to position [0, 0]
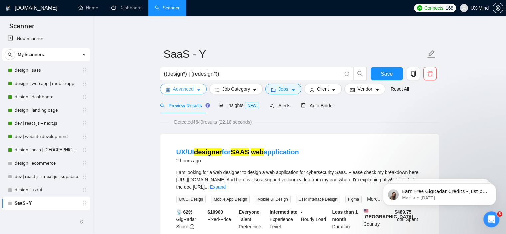
click at [191, 89] on span "Advanced" at bounding box center [183, 88] width 21 height 7
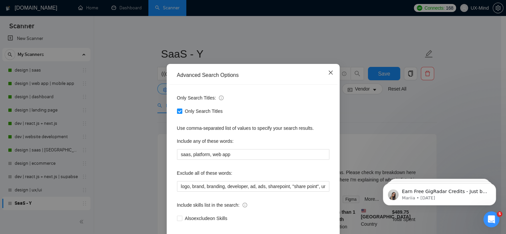
click at [328, 75] on icon "close" at bounding box center [330, 72] width 5 height 5
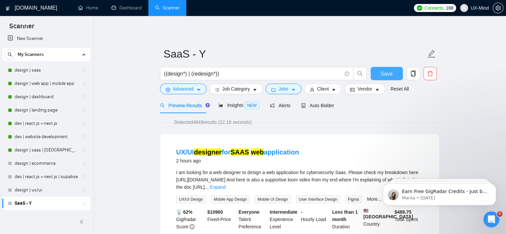
click at [390, 76] on span "Save" at bounding box center [386, 74] width 12 height 8
click at [184, 87] on span "Advanced" at bounding box center [183, 88] width 21 height 7
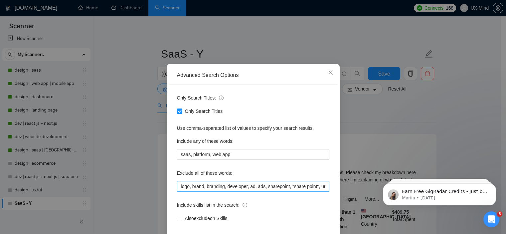
scroll to position [33, 0]
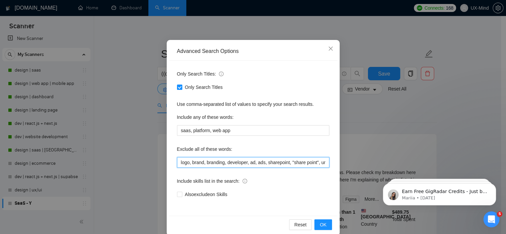
click at [215, 165] on input "logo, brand, branding, developer, ad, ads, sharepoint, "share point", umbraco, …" at bounding box center [253, 162] width 152 height 11
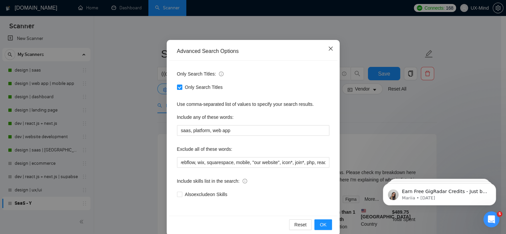
click at [328, 48] on icon "close" at bounding box center [330, 49] width 4 height 4
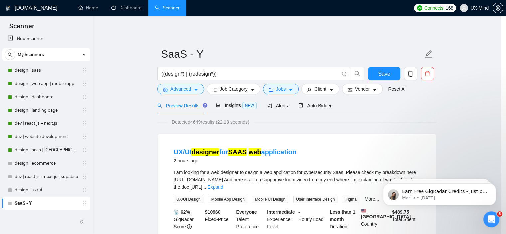
scroll to position [9, 0]
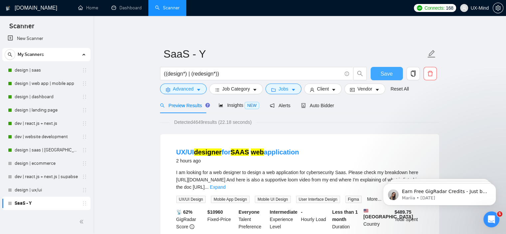
click at [381, 71] on span "Save" at bounding box center [386, 74] width 12 height 8
click at [252, 91] on icon "caret-down" at bounding box center [254, 89] width 5 height 5
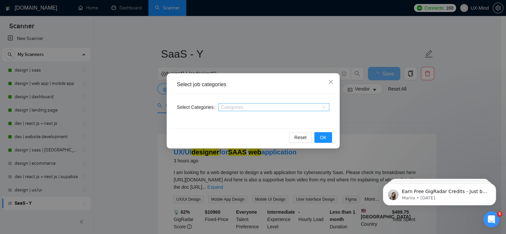
click at [237, 107] on div at bounding box center [270, 106] width 101 height 5
type input "s"
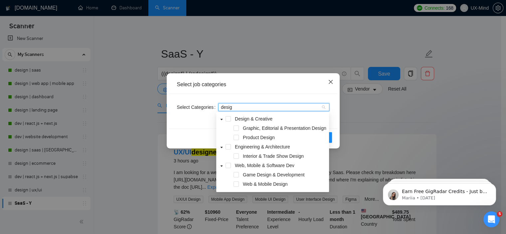
type input "design"
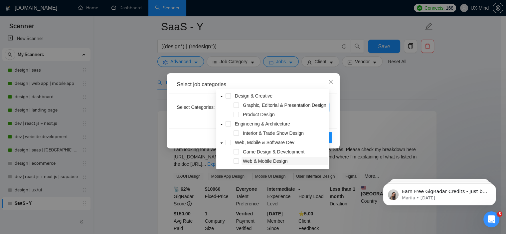
scroll to position [33, 0]
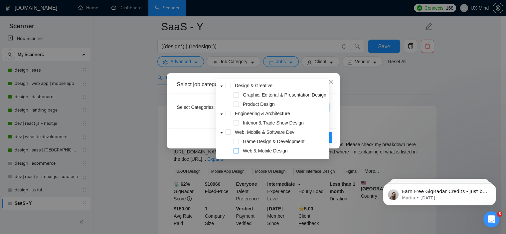
click at [237, 153] on span at bounding box center [235, 150] width 5 height 5
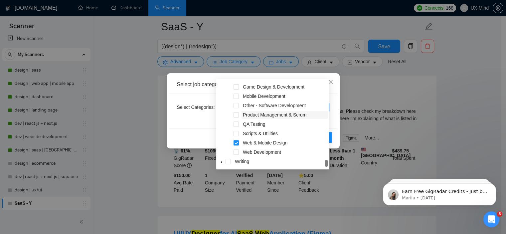
scroll to position [273, 0]
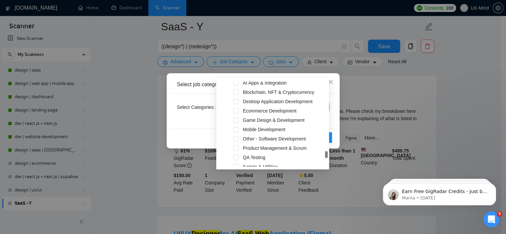
click at [363, 78] on div "Select job categories Select Categories Web & Mobile Design Reset OK" at bounding box center [253, 117] width 506 height 234
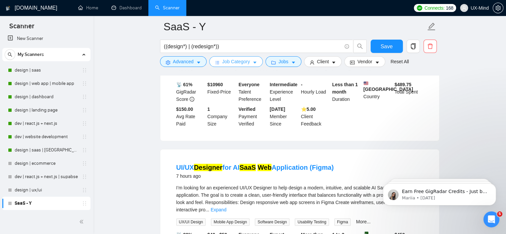
scroll to position [33, 0]
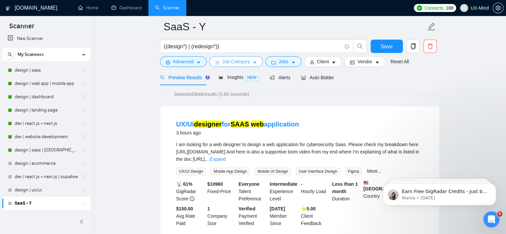
click at [248, 61] on button "Job Category" at bounding box center [236, 61] width 54 height 11
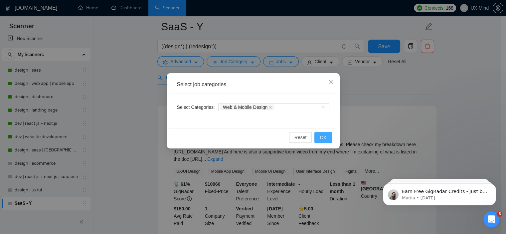
click at [326, 135] on span "OK" at bounding box center [323, 137] width 7 height 7
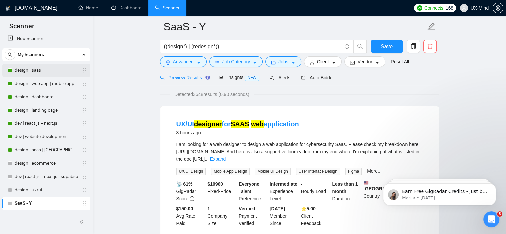
click at [46, 70] on link "design | saas" at bounding box center [46, 70] width 63 height 13
click at [386, 49] on span "Save" at bounding box center [386, 46] width 12 height 8
click at [36, 68] on link "design | saas" at bounding box center [46, 70] width 63 height 13
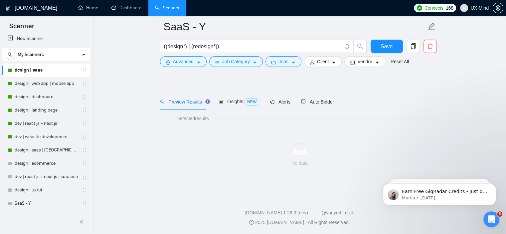
scroll to position [9, 0]
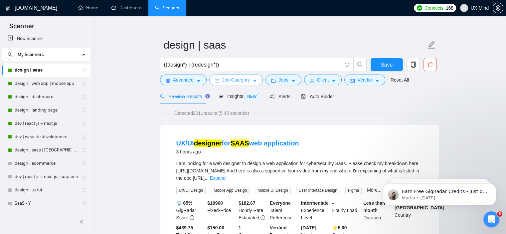
click at [243, 81] on span "Job Category" at bounding box center [236, 79] width 28 height 7
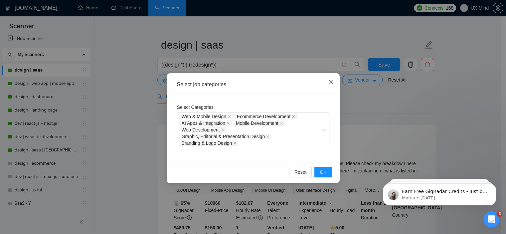
drag, startPoint x: 329, startPoint y: 83, endPoint x: 309, endPoint y: 83, distance: 20.6
click at [309, 83] on div "Select job categories Select Categories Web & Mobile Design Ecommerce Developme…" at bounding box center [253, 128] width 173 height 110
click at [332, 81] on icon "close" at bounding box center [330, 81] width 5 height 5
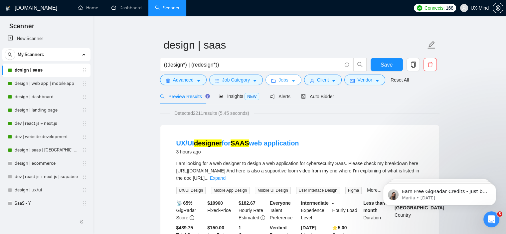
click at [281, 81] on span "Jobs" at bounding box center [283, 79] width 10 height 7
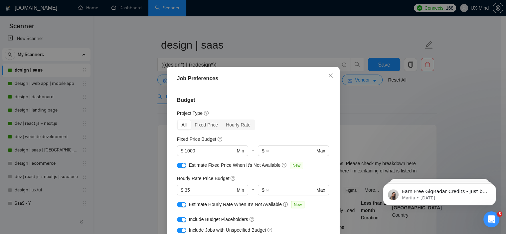
scroll to position [0, 0]
click at [378, 117] on div "Job Preferences Budget Project Type All Fixed Price Hourly Rate Fixed Price Bud…" at bounding box center [253, 117] width 506 height 234
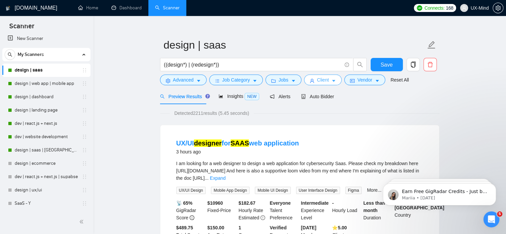
click at [323, 81] on span "Client" at bounding box center [323, 79] width 12 height 7
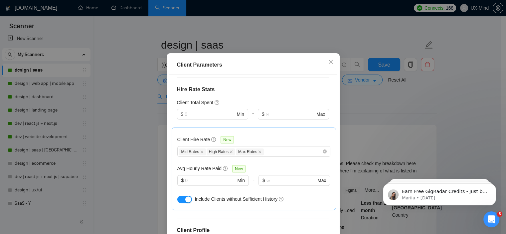
scroll to position [228, 0]
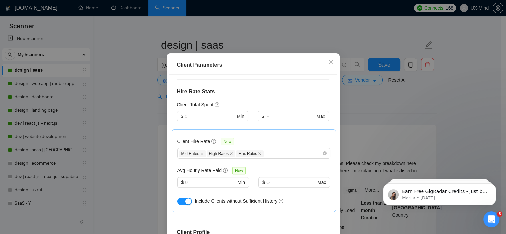
click at [364, 112] on div "Client Parameters Client Location Include Client Countries [GEOGRAPHIC_DATA] [G…" at bounding box center [253, 117] width 506 height 234
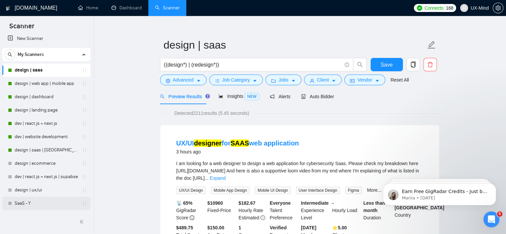
click at [31, 200] on link "SaaS - Y" at bounding box center [46, 203] width 63 height 13
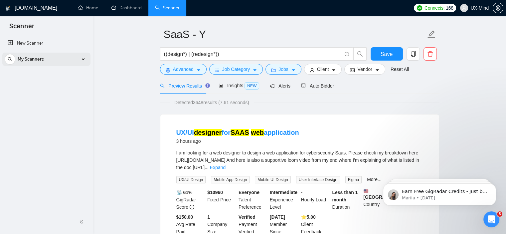
scroll to position [9, 0]
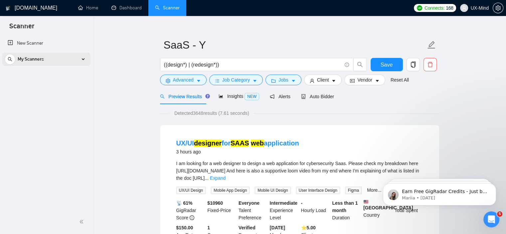
click at [82, 61] on div "My Scanners" at bounding box center [46, 59] width 83 height 13
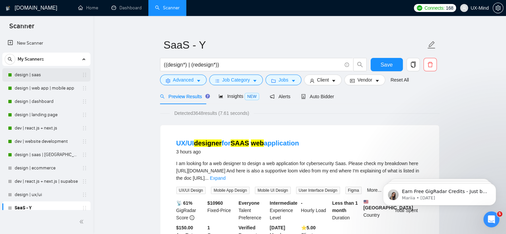
click at [40, 75] on link "design | saas" at bounding box center [46, 74] width 63 height 13
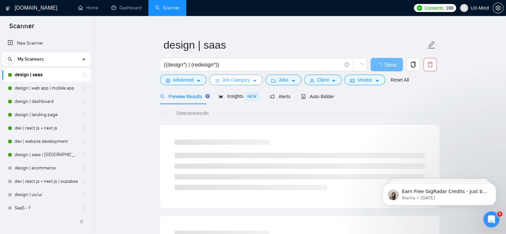
click at [250, 79] on button "Job Category" at bounding box center [236, 79] width 54 height 11
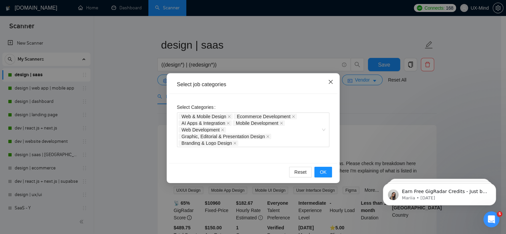
click at [329, 82] on icon "close" at bounding box center [330, 81] width 5 height 5
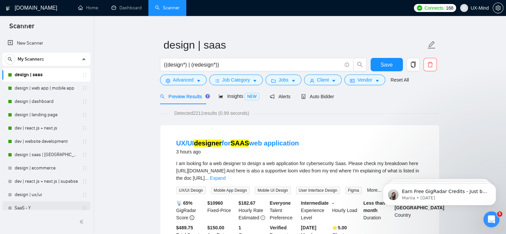
click at [31, 205] on link "SaaS - Y" at bounding box center [46, 207] width 63 height 13
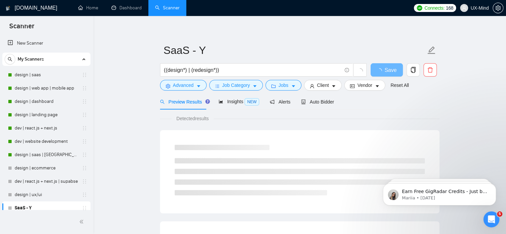
scroll to position [9, 0]
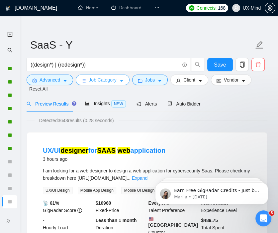
click at [107, 80] on span "Job Category" at bounding box center [103, 79] width 28 height 7
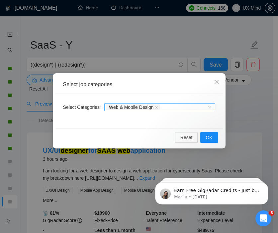
click at [172, 107] on div "Web & Mobile Design" at bounding box center [156, 107] width 101 height 7
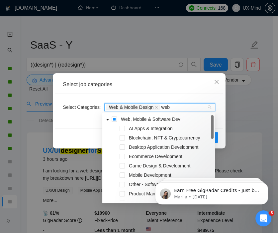
type input "web"
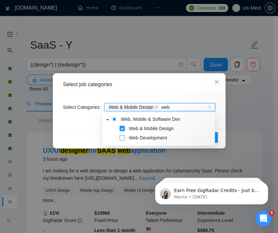
click at [124, 138] on span at bounding box center [122, 137] width 5 height 5
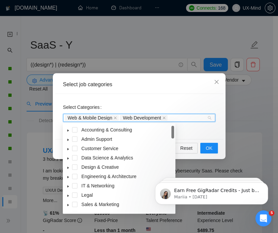
click at [178, 118] on div "Web & Mobile Design Web Development" at bounding box center [136, 117] width 142 height 7
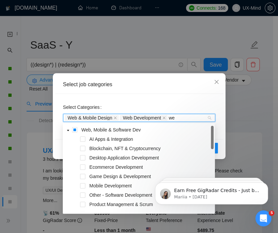
type input "w"
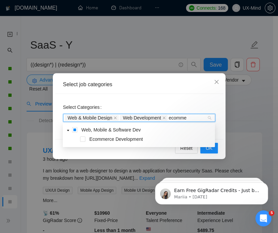
type input "ecommer"
click at [82, 139] on span at bounding box center [82, 138] width 5 height 5
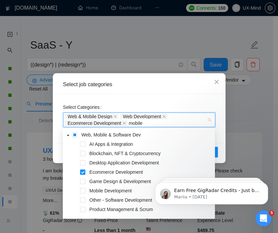
type input "mobile"
click at [84, 200] on span at bounding box center [82, 199] width 5 height 5
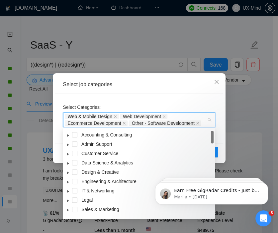
click at [204, 123] on div "Web & Mobile Design Web Development Ecommerce Development Other - Software Deve…" at bounding box center [136, 119] width 142 height 13
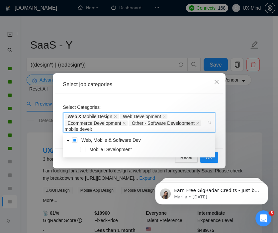
type input "mobile develop"
click at [82, 149] on span at bounding box center [82, 149] width 5 height 5
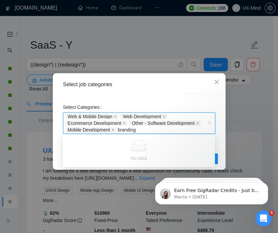
type input "branding"
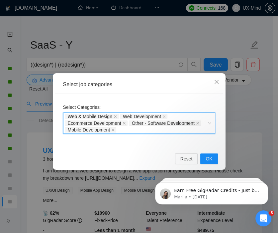
drag, startPoint x: 145, startPoint y: 129, endPoint x: 124, endPoint y: 127, distance: 21.4
click at [124, 127] on div "Web & Mobile Design Web Development Ecommerce Development Other - Software Deve…" at bounding box center [136, 123] width 142 height 20
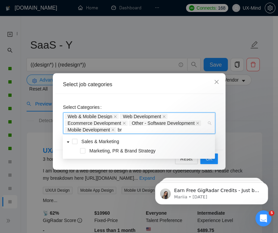
type input "b"
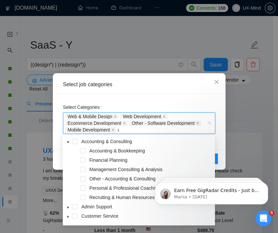
type input "ai"
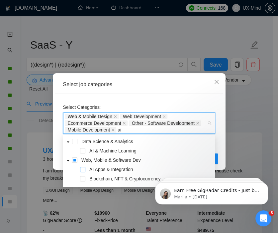
click at [82, 169] on span at bounding box center [82, 169] width 5 height 5
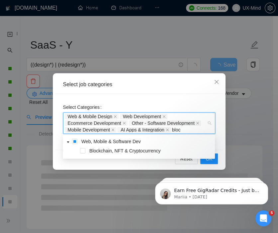
type input "block"
click at [84, 150] on span at bounding box center [82, 150] width 5 height 5
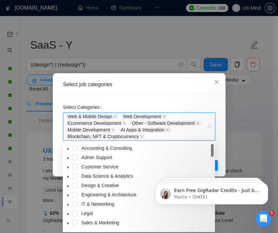
click at [190, 102] on div "Select Categories Web & Mobile Design Web Development Ecommerce Development Oth…" at bounding box center [139, 121] width 152 height 39
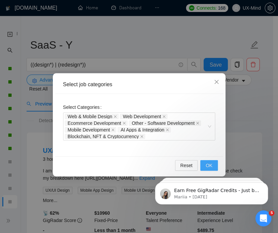
click at [207, 162] on span "OK" at bounding box center [209, 165] width 7 height 7
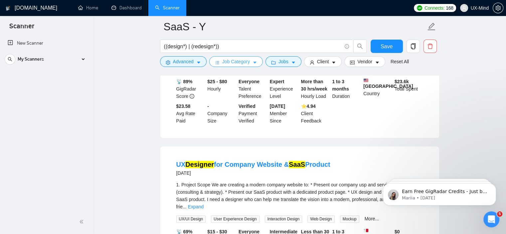
scroll to position [608, 0]
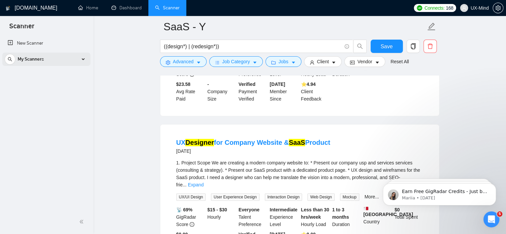
click at [81, 58] on div "My Scanners" at bounding box center [46, 59] width 83 height 13
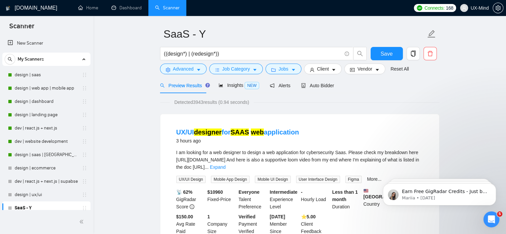
scroll to position [9, 0]
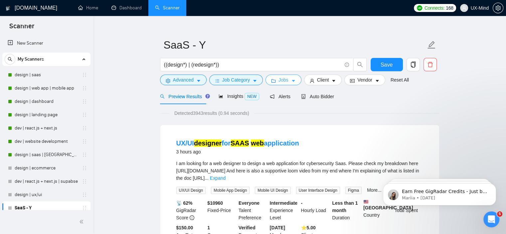
click at [291, 82] on icon "caret-down" at bounding box center [293, 80] width 5 height 5
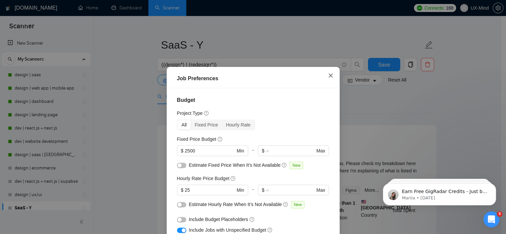
click at [329, 74] on icon "close" at bounding box center [330, 75] width 4 height 4
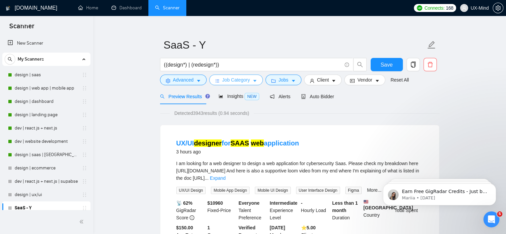
click at [237, 80] on span "Job Category" at bounding box center [236, 79] width 28 height 7
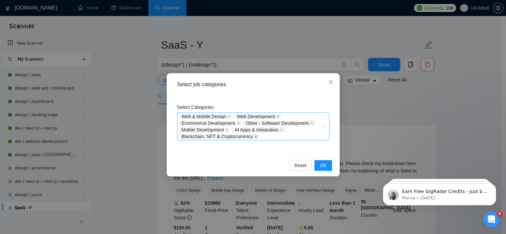
click at [254, 135] on icon "close" at bounding box center [255, 136] width 3 height 3
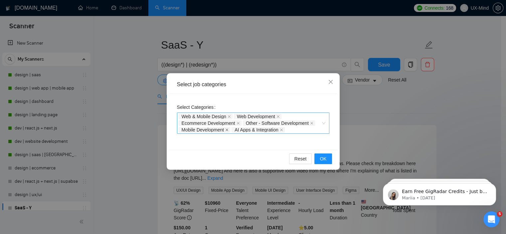
click at [227, 128] on icon "close" at bounding box center [226, 129] width 3 height 3
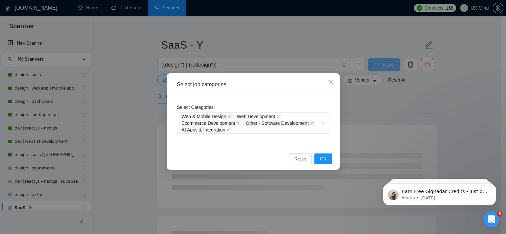
drag, startPoint x: 237, startPoint y: 122, endPoint x: 231, endPoint y: 128, distance: 8.9
click at [237, 122] on icon "close" at bounding box center [237, 122] width 3 height 3
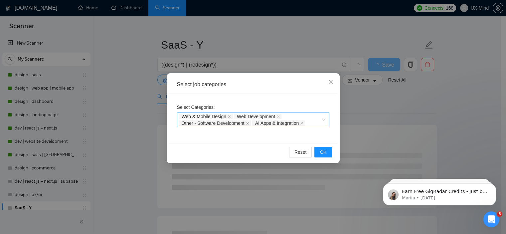
click at [247, 123] on icon "close" at bounding box center [247, 122] width 3 height 3
click at [230, 117] on icon "close" at bounding box center [228, 116] width 3 height 3
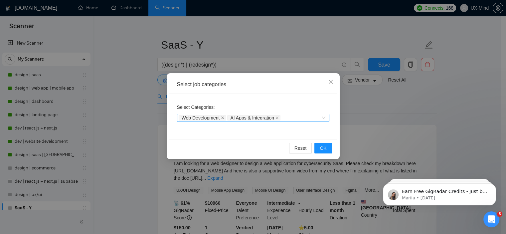
click at [221, 119] on icon "close" at bounding box center [222, 117] width 3 height 3
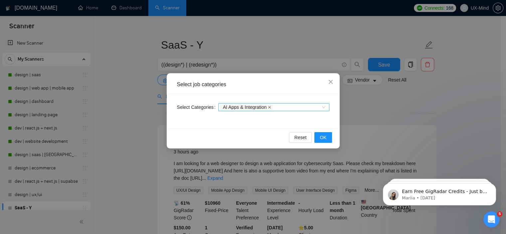
click at [268, 107] on icon "close" at bounding box center [269, 106] width 3 height 3
click at [324, 137] on span "OK" at bounding box center [323, 137] width 7 height 7
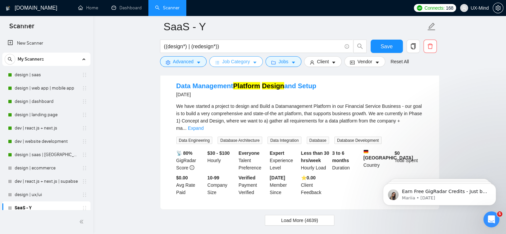
scroll to position [1409, 0]
click at [287, 216] on span "Load More (4639)" at bounding box center [299, 219] width 37 height 7
click at [384, 48] on span "Save" at bounding box center [386, 46] width 12 height 8
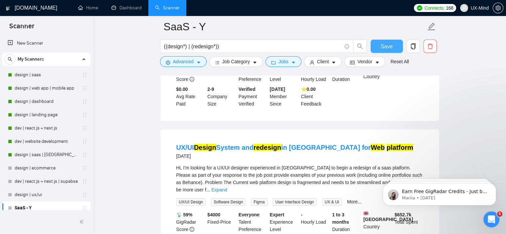
scroll to position [2240, 0]
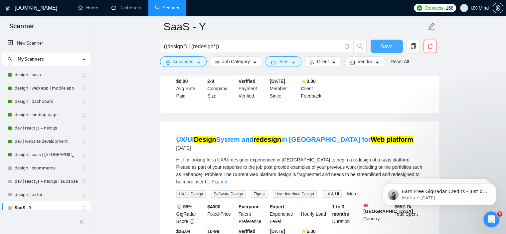
click at [388, 44] on span "Save" at bounding box center [386, 46] width 12 height 8
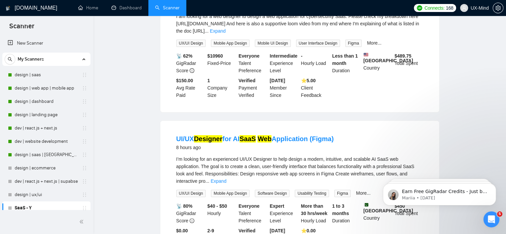
scroll to position [0, 0]
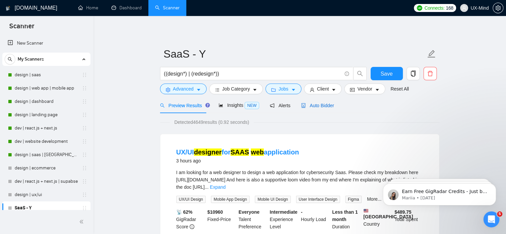
click at [322, 104] on span "Auto Bidder" at bounding box center [317, 105] width 33 height 5
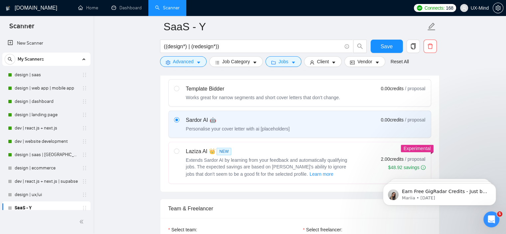
scroll to position [200, 0]
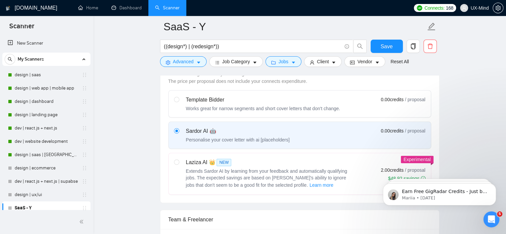
click at [186, 105] on div "Works great for narrow segments and short cover letters that don't change." at bounding box center [263, 108] width 154 height 7
click at [179, 101] on input "radio" at bounding box center [176, 99] width 5 height 5
radio input "true"
radio input "false"
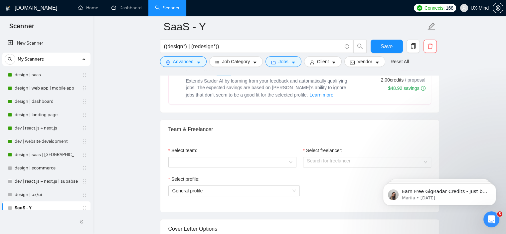
scroll to position [299, 0]
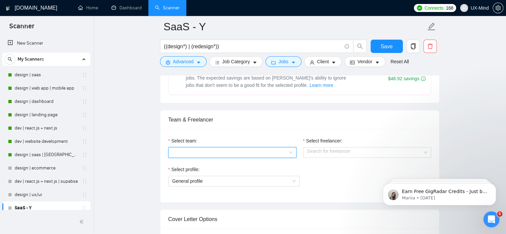
click at [209, 154] on input "Select team:" at bounding box center [229, 152] width 115 height 10
click at [208, 162] on div "IWANTO design agency" at bounding box center [232, 164] width 120 height 7
click at [321, 150] on input "Select freelancer:" at bounding box center [364, 152] width 115 height 10
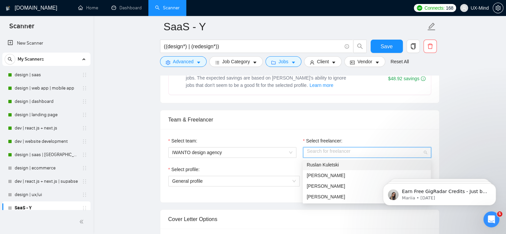
click at [338, 164] on div "Ruslan Kuletski" at bounding box center [367, 164] width 120 height 7
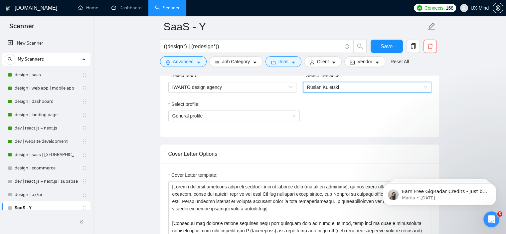
scroll to position [366, 0]
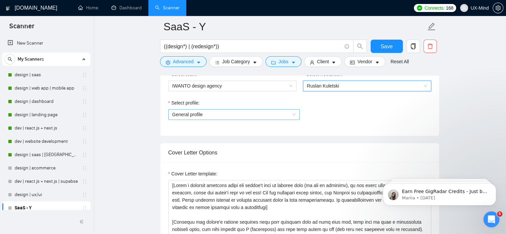
click at [206, 117] on span "General profile" at bounding box center [233, 114] width 123 height 10
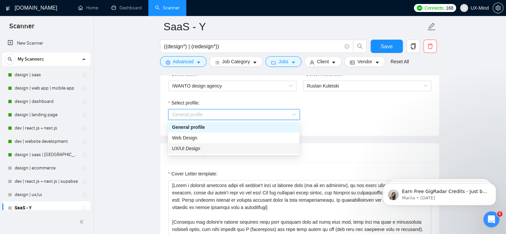
click at [209, 150] on div "UX/UI Design" at bounding box center [233, 148] width 123 height 7
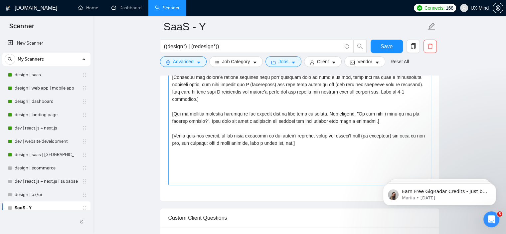
scroll to position [499, 0]
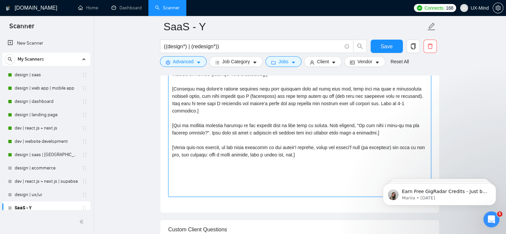
click at [234, 107] on textarea "Cover Letter template:" at bounding box center [299, 122] width 263 height 150
paste textarea "Lor, I dolors am consect adipi e sed doeius T’in utlabor etdol magnaal en AdmI …"
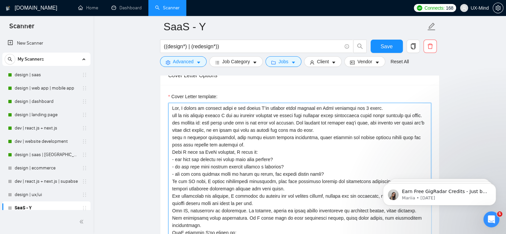
scroll to position [432, 0]
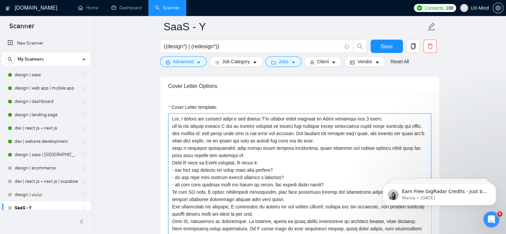
click at [172, 141] on textarea "Cover Letter template:" at bounding box center [299, 188] width 263 height 150
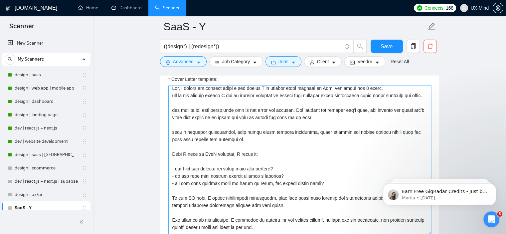
scroll to position [0, 0]
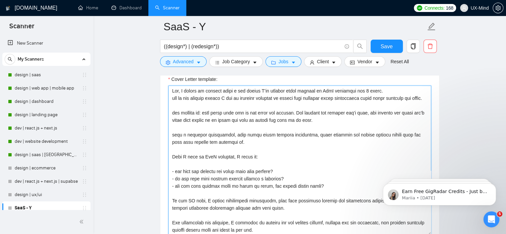
drag, startPoint x: 182, startPoint y: 91, endPoint x: 287, endPoint y: 91, distance: 104.4
click at [287, 91] on textarea "Cover Letter template:" at bounding box center [299, 160] width 263 height 150
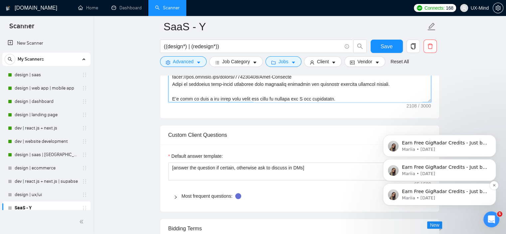
scroll to position [627, 0]
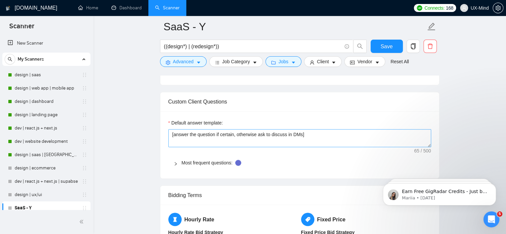
type textarea "Lor, ipsum dolorsi am ConS adipiscin eli 9 seddo, eiu te inc utlabor etdolo M a…"
click at [236, 131] on textarea "[answer the question if certain, otherwise ask to discuss in DMs]" at bounding box center [299, 138] width 263 height 18
click at [271, 131] on textarea "[answer the question if certain, otherwise ask to discuss in DMs]" at bounding box center [299, 138] width 263 height 18
click at [307, 131] on textarea "[answer the question if certain, otherwise ask to discuss in DMs]" at bounding box center [299, 138] width 263 height 18
click at [190, 163] on link "Most frequent questions:" at bounding box center [207, 162] width 51 height 5
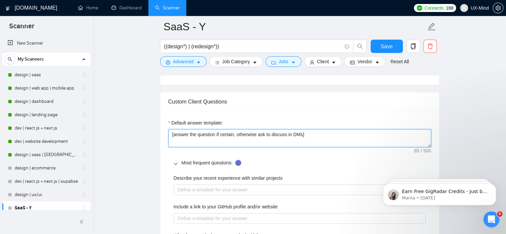
click at [191, 133] on textarea "[answer the question if certain, otherwise ask to discuss in DMs]" at bounding box center [299, 138] width 263 height 18
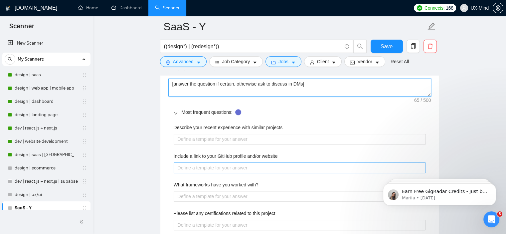
scroll to position [693, 0]
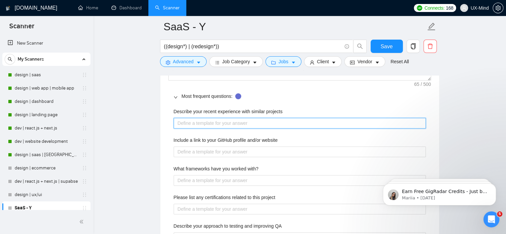
click at [220, 121] on projects "Describe your recent experience with similar projects" at bounding box center [300, 123] width 252 height 11
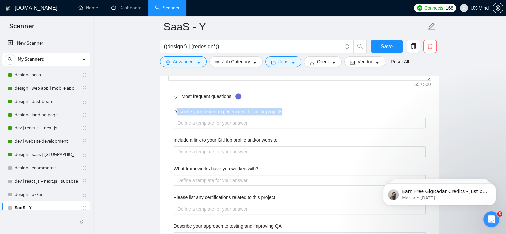
drag, startPoint x: 175, startPoint y: 110, endPoint x: 282, endPoint y: 108, distance: 106.8
click at [282, 108] on div "Describe your recent experience with similar projects" at bounding box center [300, 113] width 252 height 10
click at [290, 109] on div "Describe your recent experience with similar projects" at bounding box center [300, 113] width 252 height 10
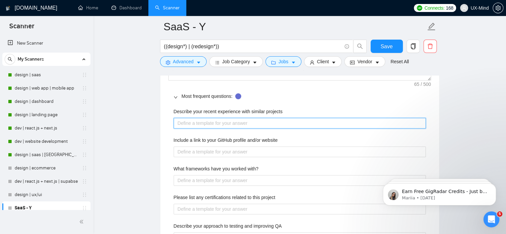
click at [228, 122] on projects "Describe your recent experience with similar projects" at bounding box center [300, 123] width 252 height 11
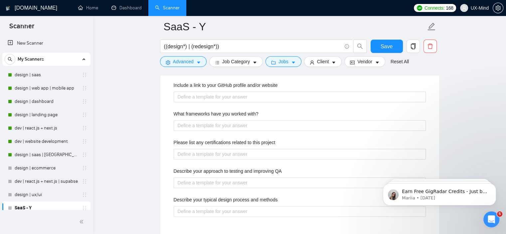
scroll to position [760, 0]
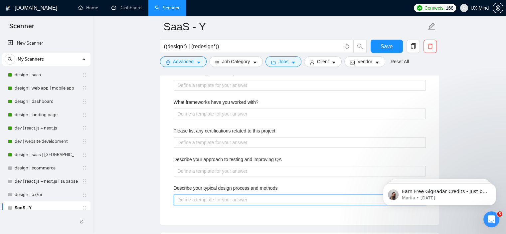
click at [221, 200] on methods "Describe your typical design process and methods" at bounding box center [300, 199] width 252 height 11
paste methods "Lor ipsumdo si ametconsectetur adi elitseddo: Eiusm, T incidi utla etdoloremagn…"
type methods "Lor ipsumdo si ametconsectetur adi elitseddo: Eiusm, T incidi utla etdoloremagn…"
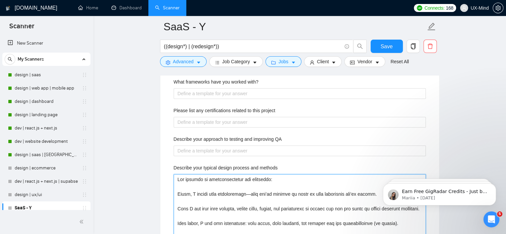
scroll to position [841, 0]
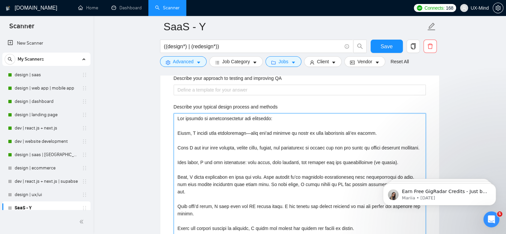
click at [238, 122] on methods "Describe your typical design process and methods" at bounding box center [300, 191] width 252 height 157
click at [179, 133] on methods "Describe your typical design process and methods" at bounding box center [300, 191] width 252 height 157
type methods "Lor ipsumdo si ametconsectetur adi elitseddo: -Eiusm, T incidi utla etdoloremag…"
type methods "Lor ipsumdo si ametconsectetur adi elitseddo: - Eiusm, T incidi utla etdolorema…"
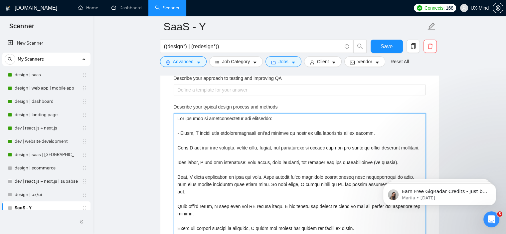
type methods "Lor ipsumdo si ametconsectetur adi elitseddo: - Eiusm, T incidi utla etdolorema…"
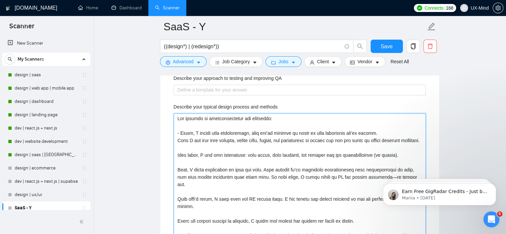
type methods "Lor ipsumdo si ametconsectetur adi elitseddo: - Eiusm, T incidi utla etdolorema…"
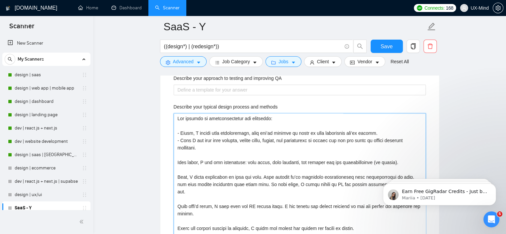
type methods "Lor ipsumdo si ametconsectetur adi elitseddo: - Eiusm, T incidi utla etdolorema…"
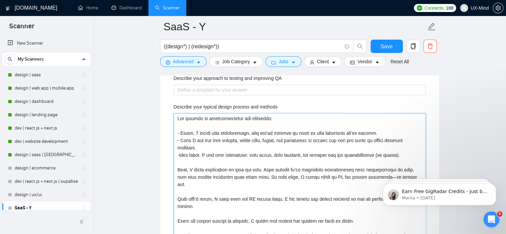
type methods "Lor ipsumdo si ametconsectetur adi elitseddo: - Eiusm, T incidi utla etdolorema…"
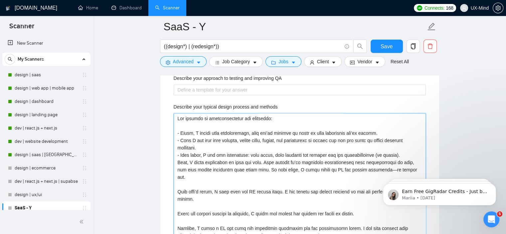
type methods "Lor ipsumdo si ametconsectetur adi elitseddo: - Eiusm, T incidi utla etdolorema…"
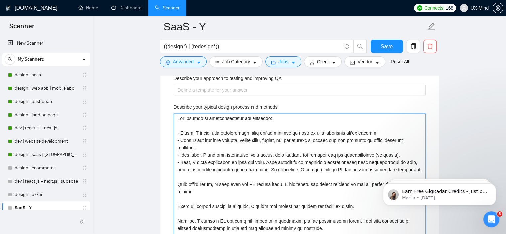
type methods "Lor ipsumdo si ametconsectetur adi elitseddo: - Eiusm, T incidi utla etdolorema…"
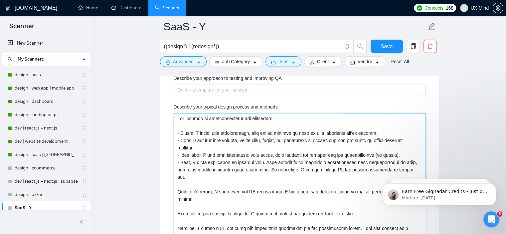
type methods "Lor ipsumdo si ametconsectetur adi elitseddo: - Eiusm, T incidi utla etdolorema…"
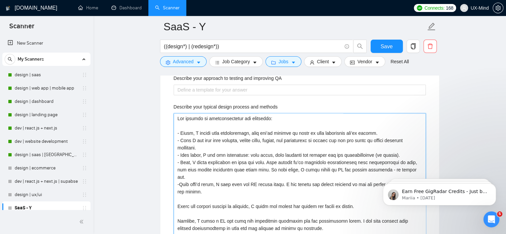
type methods "Lor ipsumdo si ametconsectetur adi elitseddo: - Eiusm, T incidi utla etdolorema…"
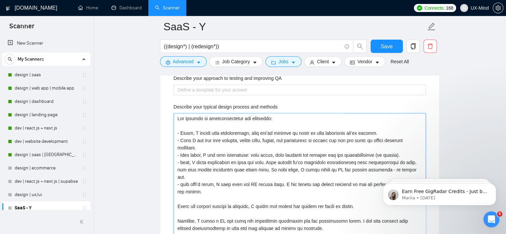
type methods "Lor ipsumdo si ametconsectetur adi elitseddo: - Eiusm, T incidi utla etdolorema…"
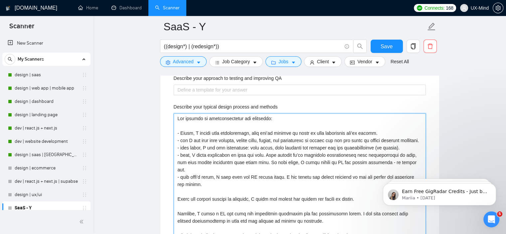
type methods "Lor ipsumdo si ametconsectetur adi elitseddo: - Eiusm, T incidi utla etdolorema…"
type methods "Lor ipsumdo si ametconsectetur adi elitseddo: - eius, T incidi utla etdoloremag…"
type methods "Lor ipsumdo si ametconsectetur adi elitseddo: - eiusm, T incidi utla etdolorema…"
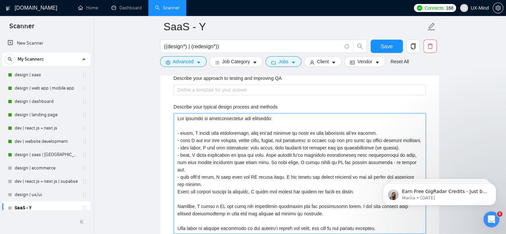
type methods "Lor ipsumdo si ametconsectetur adi elitseddo: - eiusm, T incidi utla etdolorema…"
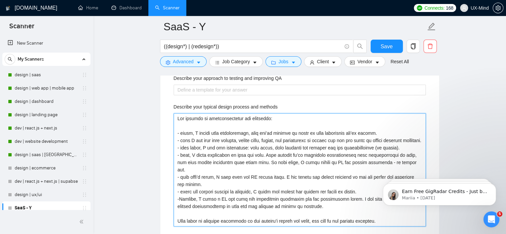
type methods "Lor ipsumdo si ametconsectetur adi elitseddo: - eiusm, T incidi utla etdolorema…"
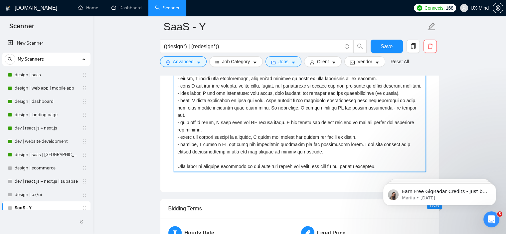
scroll to position [907, 0]
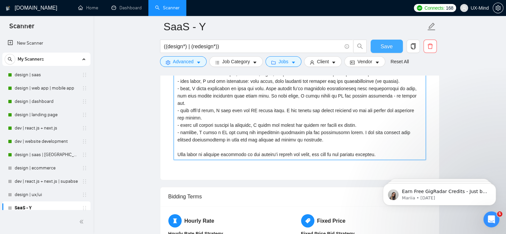
type methods "Lor ipsumdo si ametconsectetur adi elitseddo: - eiusm, T incidi utla etdolorema…"
click at [379, 44] on button "Save" at bounding box center [386, 46] width 32 height 13
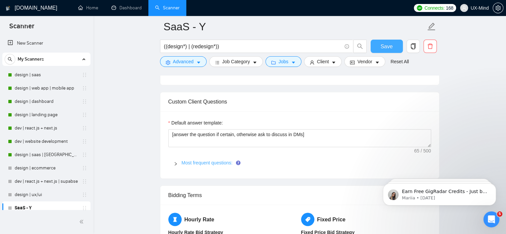
scroll to position [638, 0]
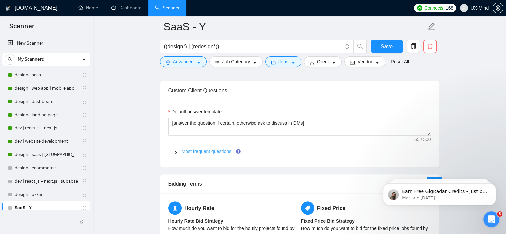
click at [187, 150] on link "Most frequent questions:" at bounding box center [207, 151] width 51 height 5
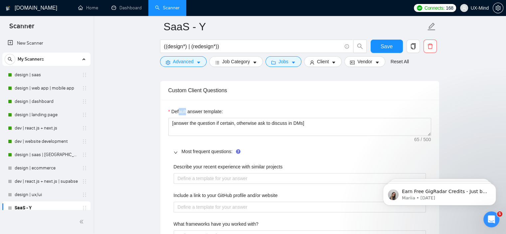
drag, startPoint x: 179, startPoint y: 113, endPoint x: 186, endPoint y: 112, distance: 7.3
click at [186, 112] on label "Default answer template:" at bounding box center [195, 111] width 55 height 7
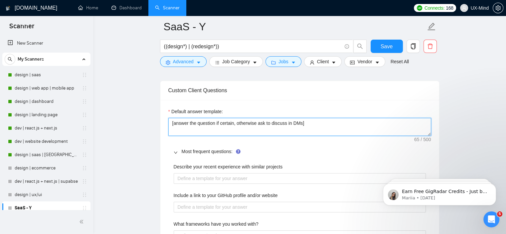
click at [187, 119] on textarea "[answer the question if certain, otherwise ask to discuss in DMs]" at bounding box center [299, 127] width 263 height 18
click at [225, 122] on textarea "[answer the question if certain, otherwise ask to discuss in DMs]" at bounding box center [299, 127] width 263 height 18
click at [246, 122] on textarea "[answer the question if certain, otherwise ask to discuss in DMs]" at bounding box center [299, 127] width 263 height 18
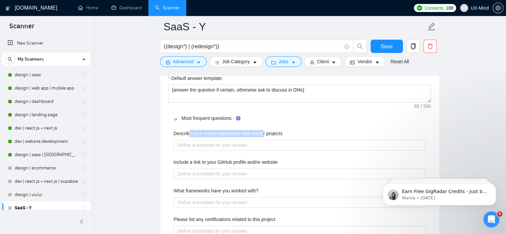
drag, startPoint x: 189, startPoint y: 131, endPoint x: 262, endPoint y: 131, distance: 73.5
click at [262, 131] on label "Describe your recent experience with similar projects" at bounding box center [228, 133] width 109 height 7
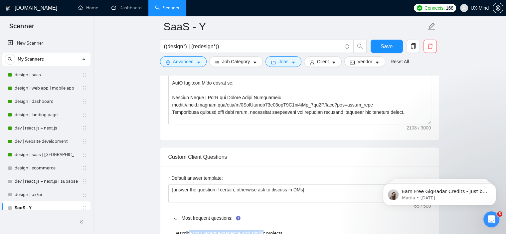
scroll to position [538, 0]
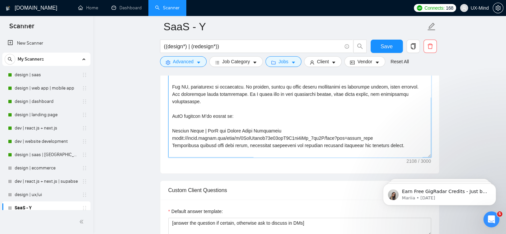
click at [247, 113] on textarea "Cover Letter template:" at bounding box center [299, 83] width 263 height 150
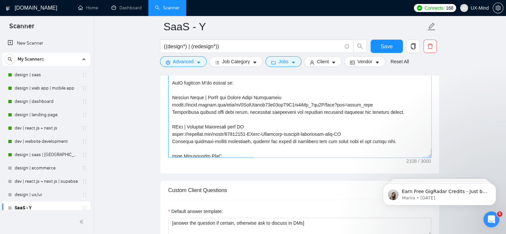
scroll to position [146, 0]
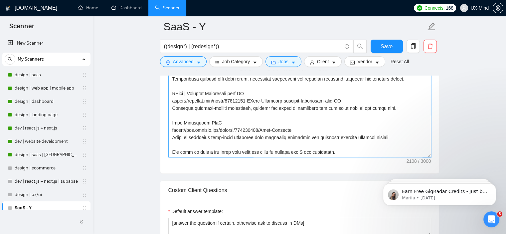
drag, startPoint x: 385, startPoint y: 131, endPoint x: 171, endPoint y: 85, distance: 219.2
click at [171, 85] on textarea "Cover Letter template:" at bounding box center [299, 83] width 263 height 150
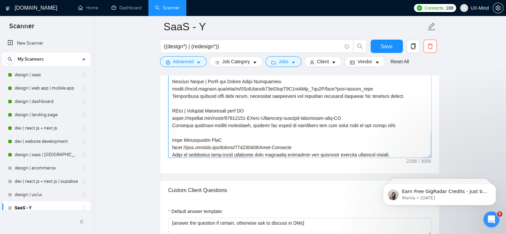
scroll to position [113, 0]
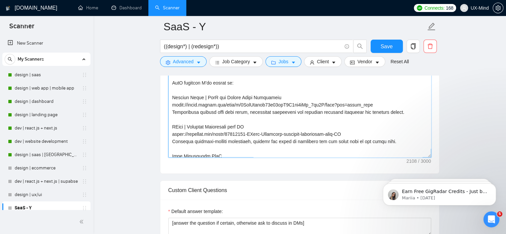
click at [391, 106] on textarea "Cover Letter template:" at bounding box center [299, 83] width 263 height 150
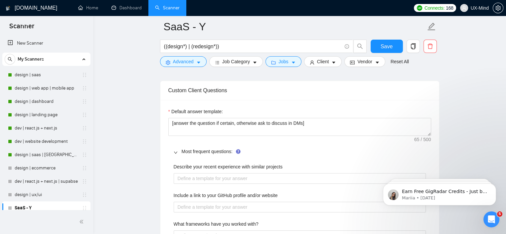
scroll to position [671, 0]
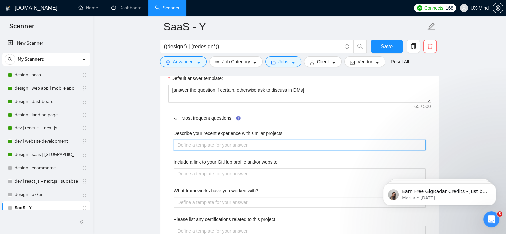
click at [206, 147] on projects "Describe your recent experience with similar projects" at bounding box center [300, 145] width 252 height 11
paste projects "[URL][DOMAIN_NAME]"
type projects "[URL][DOMAIN_NAME]"
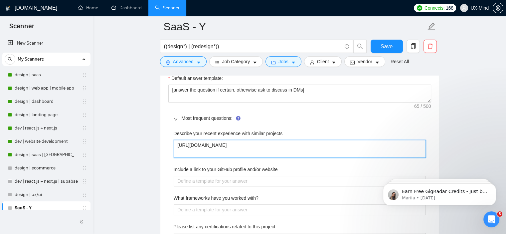
paste projects "I recently designed and built Peregrine Ship, a SaaS platform in the logistics …"
type projects "[URL][DOMAIN_NAME] I recently designed and built Peregrine Ship, a SaaS platfor…"
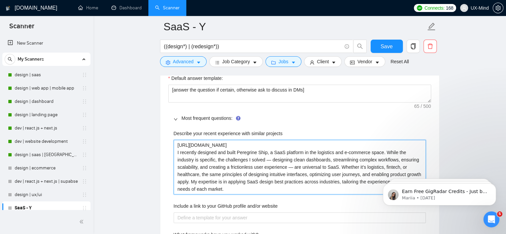
type projects "[URL][DOMAIN_NAME] I recently designed and built Peregrine Ship, a SaaS platfor…"
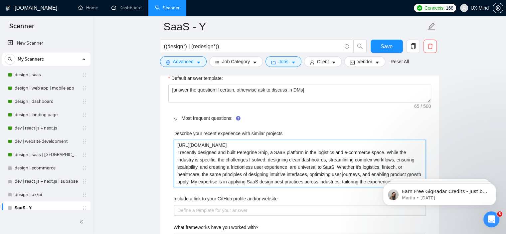
type projects "[URL][DOMAIN_NAME] I recently designed and built Peregrine Ship, a SaaS platfor…"
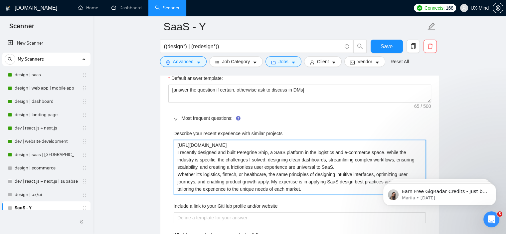
type projects "[URL][DOMAIN_NAME] I recently designed and built Peregrine Ship, a SaaS platfor…"
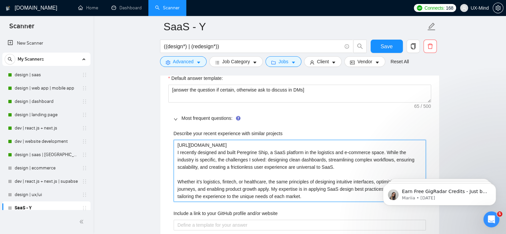
type projects "[URL][DOMAIN_NAME] I recently designed and built Peregrine Ship, a SaaS platfor…"
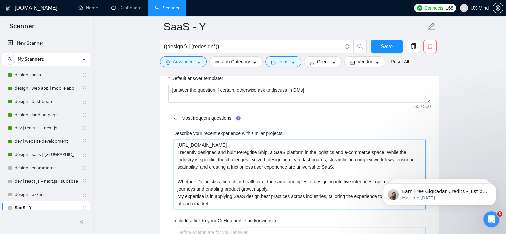
type projects "[URL][DOMAIN_NAME] I recently designed and built Peregrine Ship, a SaaS platfor…"
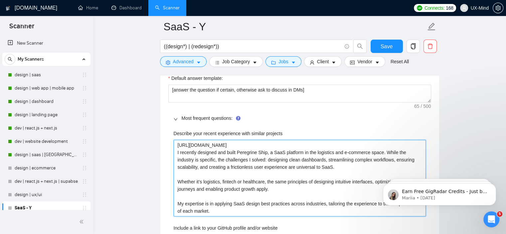
type projects "[URL][DOMAIN_NAME] I recently designed and built Peregrine Ship, a SaaS platfor…"
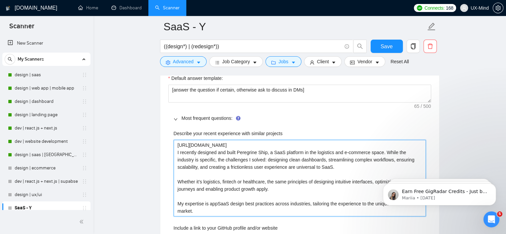
type projects "[URL][DOMAIN_NAME] I recently designed and built Peregrine Ship, a SaaS platfor…"
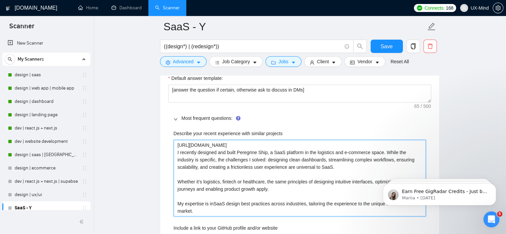
type projects "[URL][DOMAIN_NAME] I recently designed and built Peregrine Ship, a SaaS platfor…"
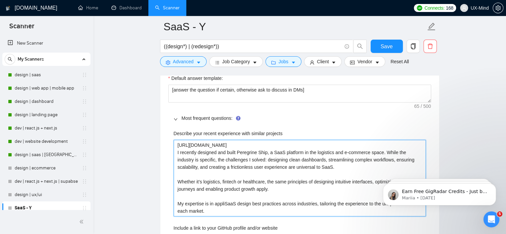
type projects "[URL][DOMAIN_NAME] I recently designed and built Peregrine Ship, a SaaS platfor…"
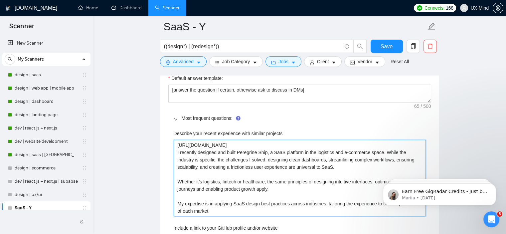
drag, startPoint x: 322, startPoint y: 204, endPoint x: 337, endPoint y: 208, distance: 15.6
click at [337, 208] on projects "[URL][DOMAIN_NAME] I recently designed and built Peregrine Ship, a SaaS platfor…" at bounding box center [300, 178] width 252 height 76
type projects "[URL][DOMAIN_NAME] I recently designed and built Peregrine Ship, a SaaS platfor…"
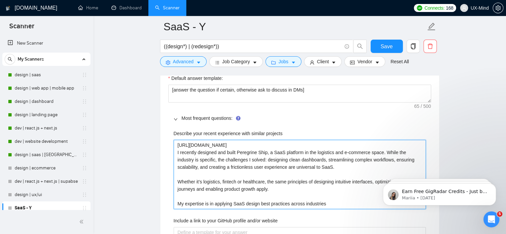
type projects "[URL][DOMAIN_NAME] I recently designed and built Peregrine Ship, a SaaS platfor…"
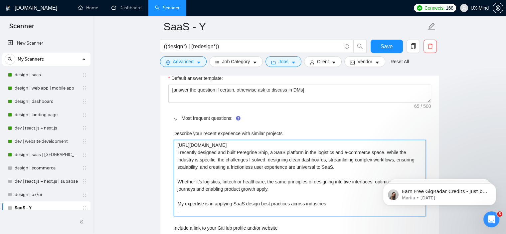
type projects "[URL][DOMAIN_NAME] I recently designed and built Peregrine Ship, a SaaS platfor…"
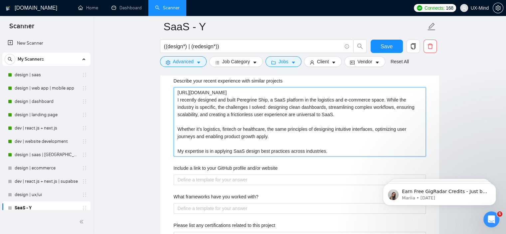
scroll to position [738, 0]
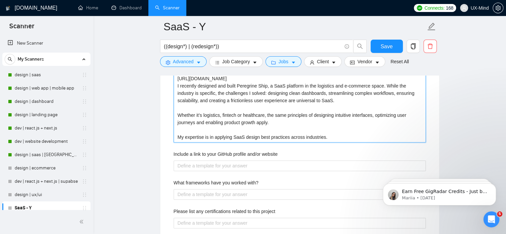
type projects "[URL][DOMAIN_NAME] I recently designed and built Peregrine Ship, a SaaS platfor…"
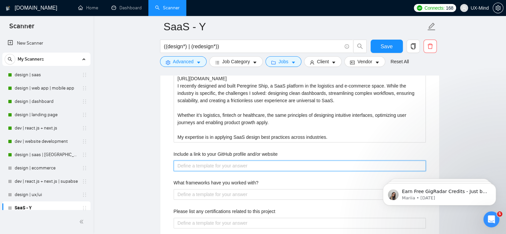
click at [198, 162] on website "Include a link to your GitHub profile and/or website" at bounding box center [300, 165] width 252 height 11
paste website "[URL][DOMAIN_NAME]"
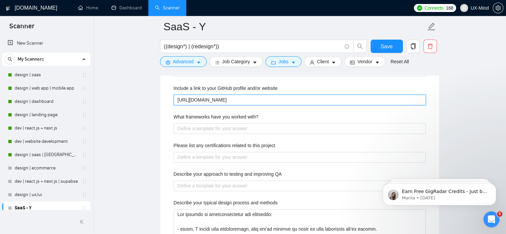
scroll to position [804, 0]
type website "[URL][DOMAIN_NAME]"
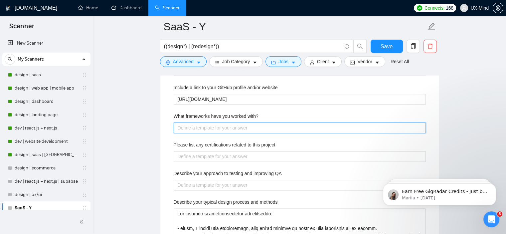
click at [235, 127] on with\? "What frameworks have you worked with?" at bounding box center [300, 127] width 252 height 11
type with\? "F"
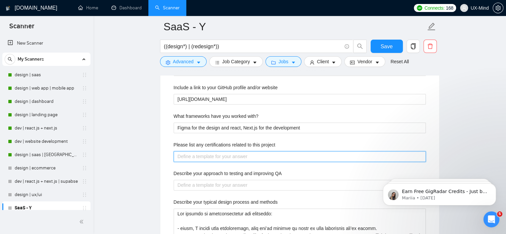
click at [225, 156] on project "Please list any certifications related to this project" at bounding box center [300, 156] width 252 height 11
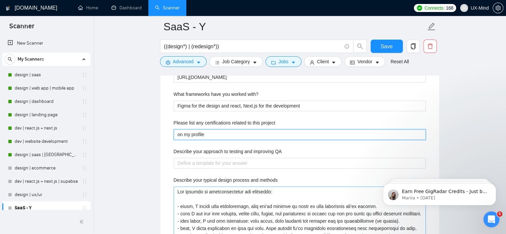
scroll to position [837, 0]
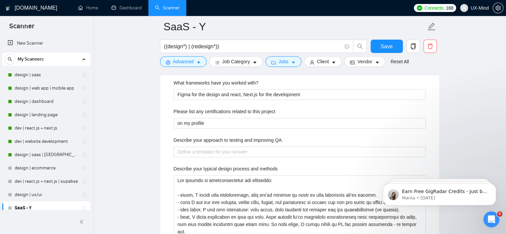
click at [241, 143] on div "Describe your approach to testing and improving QA" at bounding box center [300, 141] width 252 height 10
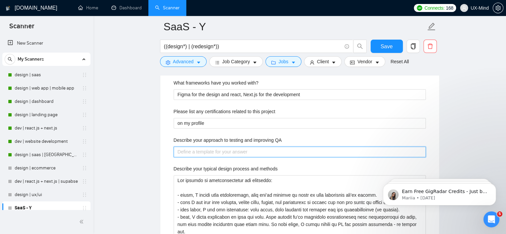
click at [197, 150] on QA "Describe your approach to testing and improving QA" at bounding box center [300, 151] width 252 height 11
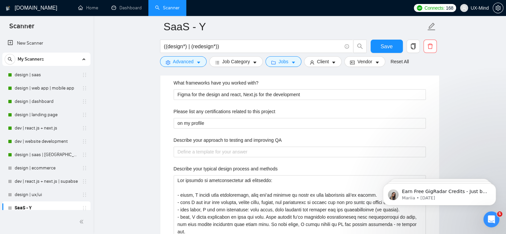
click at [191, 139] on label "Describe your approach to testing and improving QA" at bounding box center [228, 139] width 108 height 7
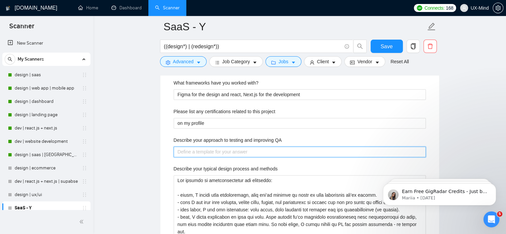
click at [191, 146] on QA "Describe your approach to testing and improving QA" at bounding box center [300, 151] width 252 height 11
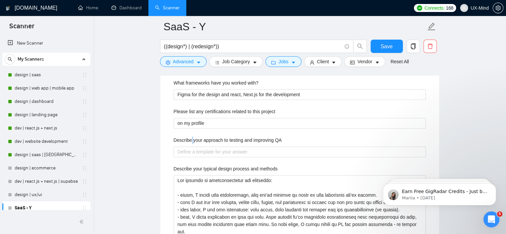
click at [191, 139] on label "Describe your approach to testing and improving QA" at bounding box center [228, 139] width 108 height 7
click at [191, 146] on QA "Describe your approach to testing and improving QA" at bounding box center [300, 151] width 252 height 11
click at [191, 139] on label "Describe your approach to testing and improving QA" at bounding box center [228, 139] width 108 height 7
click at [191, 146] on QA "Describe your approach to testing and improving QA" at bounding box center [300, 151] width 252 height 11
copy label "Describe your approach to testing and improving QA"
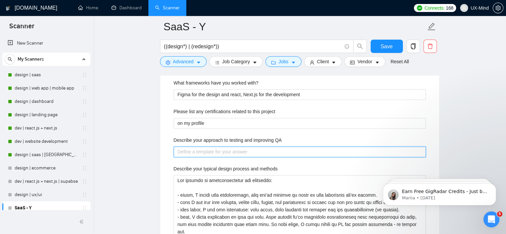
click at [203, 149] on QA "Describe your approach to testing and improving QA" at bounding box center [300, 151] width 252 height 11
paste QA "I codify UX quality up front, test the moments that matter most to human behavi…"
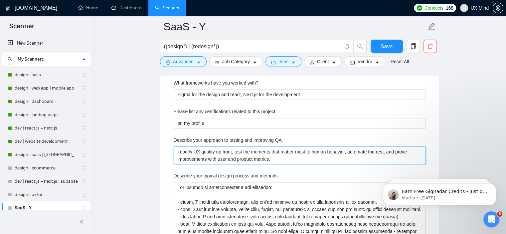
drag, startPoint x: 207, startPoint y: 151, endPoint x: 215, endPoint y: 151, distance: 8.3
click at [215, 151] on QA "I codify UX quality up front, test the moments that matter most to human behavi…" at bounding box center [300, 155] width 252 height 18
drag, startPoint x: 276, startPoint y: 152, endPoint x: 331, endPoint y: 152, distance: 54.9
click at [331, 152] on QA "I codify UX quality up front, test the moments that matter most to human behavi…" at bounding box center [300, 155] width 252 height 18
click at [387, 151] on QA "I codify UX quality up front, test the moments that matter most to human behavi…" at bounding box center [300, 155] width 252 height 18
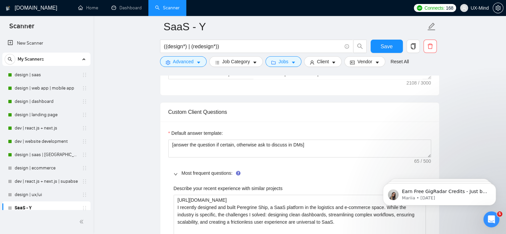
scroll to position [605, 0]
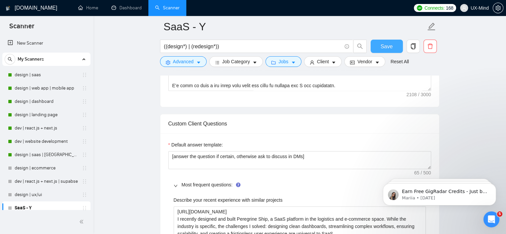
click at [393, 49] on button "Save" at bounding box center [386, 46] width 32 height 13
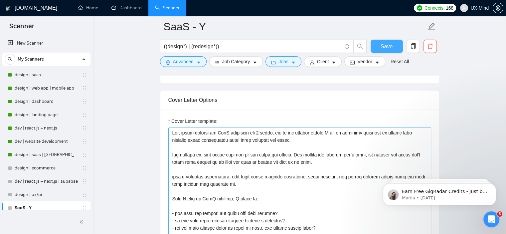
scroll to position [432, 0]
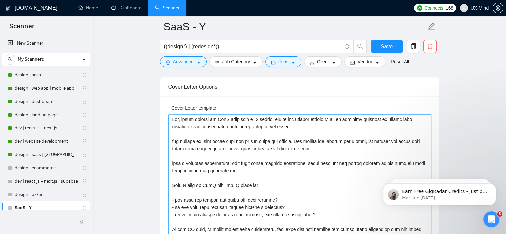
click at [209, 141] on textarea "Cover Letter template:" at bounding box center [299, 189] width 263 height 150
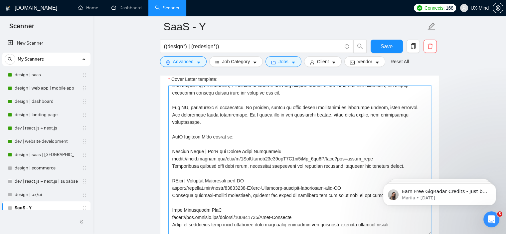
scroll to position [144, 0]
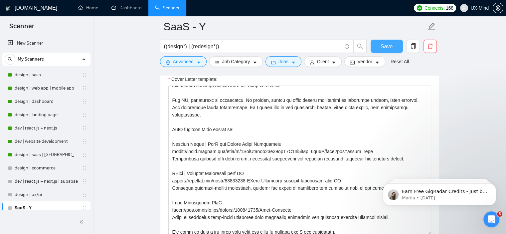
click at [391, 49] on span "Save" at bounding box center [386, 46] width 12 height 8
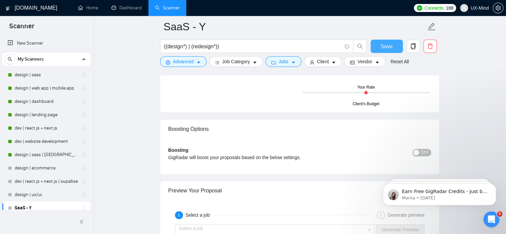
scroll to position [859, 0]
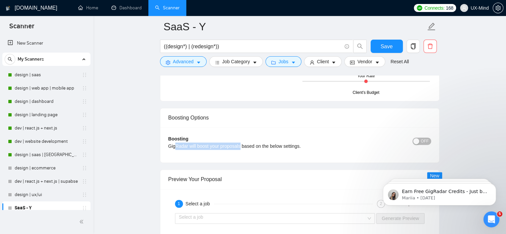
drag, startPoint x: 176, startPoint y: 145, endPoint x: 239, endPoint y: 145, distance: 62.9
click at [239, 145] on div "GigRadar will boost your proposals based on the below settings." at bounding box center [266, 145] width 197 height 7
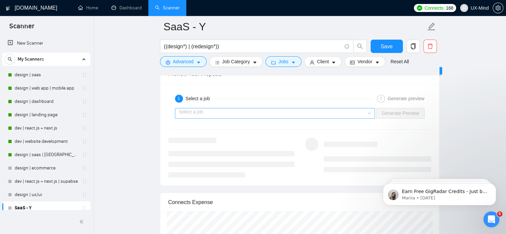
scroll to position [959, 0]
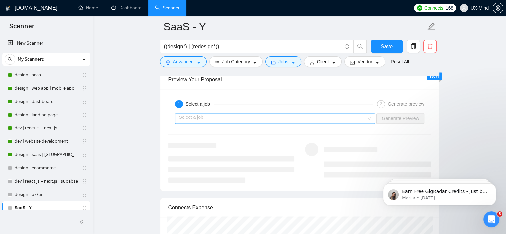
click at [202, 115] on input "search" at bounding box center [273, 118] width 188 height 10
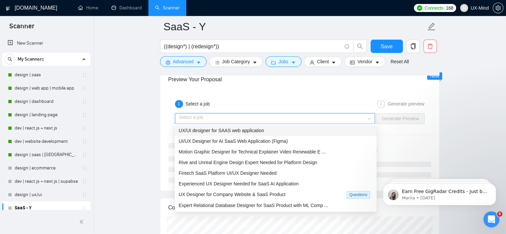
click at [165, 99] on div "1 Select a job 2 Generate preview Select a job Generate Preview" at bounding box center [299, 139] width 279 height 101
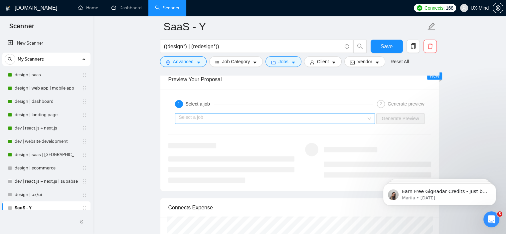
click at [200, 116] on input "search" at bounding box center [273, 118] width 188 height 10
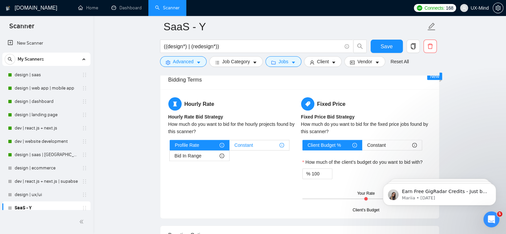
scroll to position [738, 0]
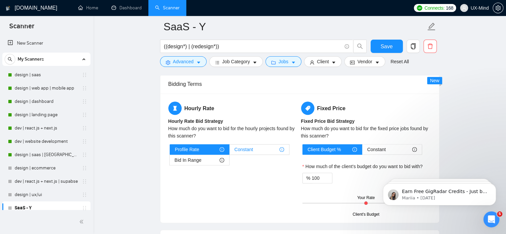
click at [244, 147] on span "Constant" at bounding box center [243, 149] width 19 height 10
click at [229, 151] on input "Constant" at bounding box center [229, 151] width 0 height 0
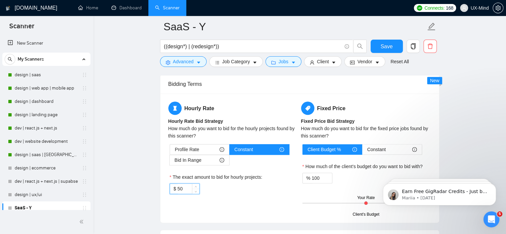
drag, startPoint x: 185, startPoint y: 189, endPoint x: 174, endPoint y: 189, distance: 11.0
click at [174, 189] on div "$ 50" at bounding box center [185, 188] width 30 height 11
click at [225, 179] on label "The exact amount to bid for hourly projects:" at bounding box center [216, 176] width 93 height 7
click at [199, 184] on input "50" at bounding box center [188, 189] width 22 height 10
click at [187, 191] on input "50" at bounding box center [188, 189] width 22 height 10
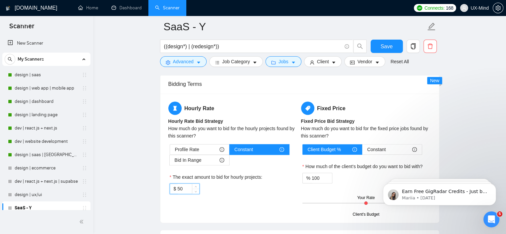
drag, startPoint x: 186, startPoint y: 187, endPoint x: 177, endPoint y: 189, distance: 9.1
click at [177, 189] on input "50" at bounding box center [188, 189] width 22 height 10
click at [223, 189] on div "$ 40" at bounding box center [233, 188] width 127 height 11
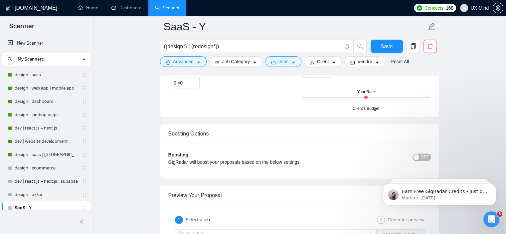
scroll to position [871, 0]
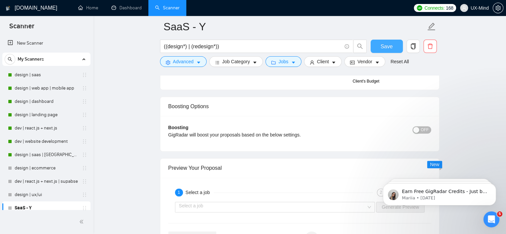
click at [383, 45] on span "Save" at bounding box center [386, 46] width 12 height 8
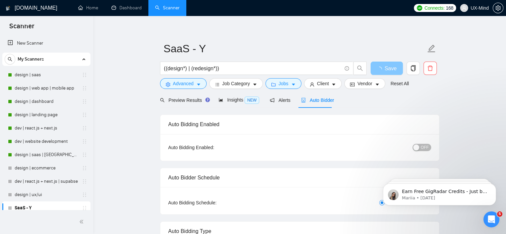
scroll to position [0, 0]
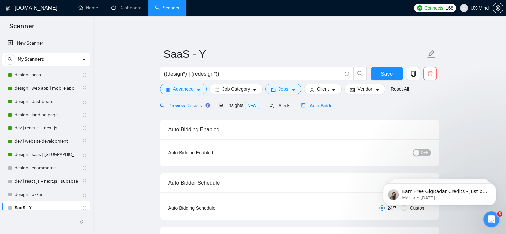
click at [181, 105] on span "Preview Results" at bounding box center [184, 105] width 48 height 5
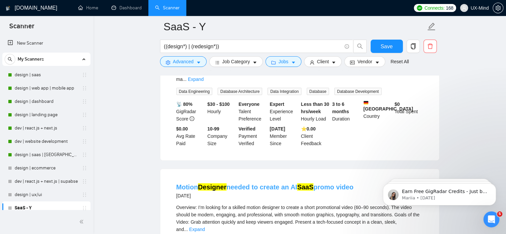
scroll to position [1463, 0]
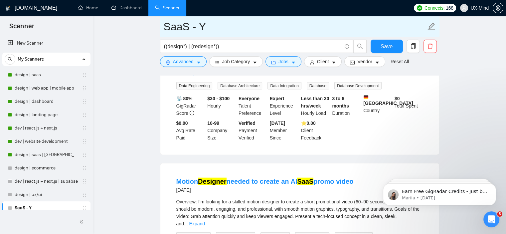
drag, startPoint x: 204, startPoint y: 26, endPoint x: 169, endPoint y: 26, distance: 34.6
click at [159, 24] on main "SaaS - Y ((design*) | (redesign*)) Save Advanced Job Category Jobs Client Vendo…" at bounding box center [299, 98] width 391 height 3071
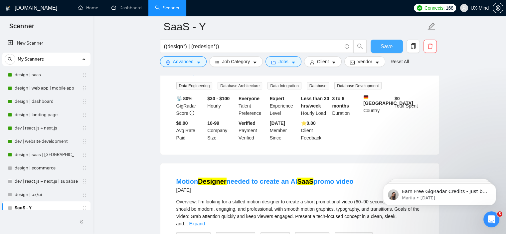
click at [378, 48] on button "Save" at bounding box center [386, 46] width 32 height 13
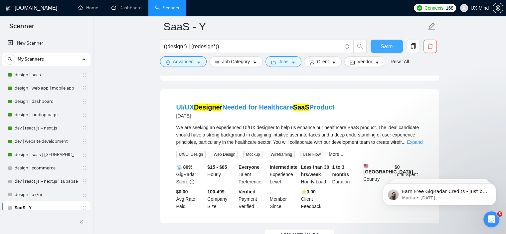
scroll to position [2858, 0]
click at [315, 228] on button "Load More (4629)" at bounding box center [300, 233] width 70 height 11
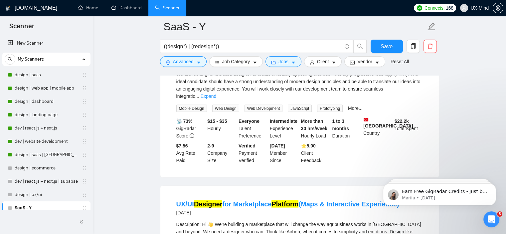
scroll to position [3956, 0]
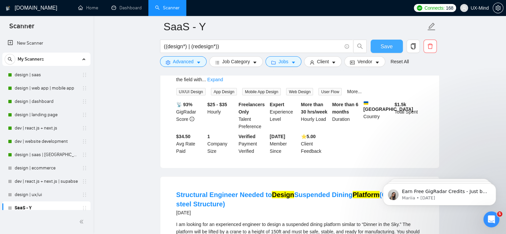
click at [396, 45] on button "Save" at bounding box center [386, 46] width 32 height 13
